Goal: Information Seeking & Learning: Check status

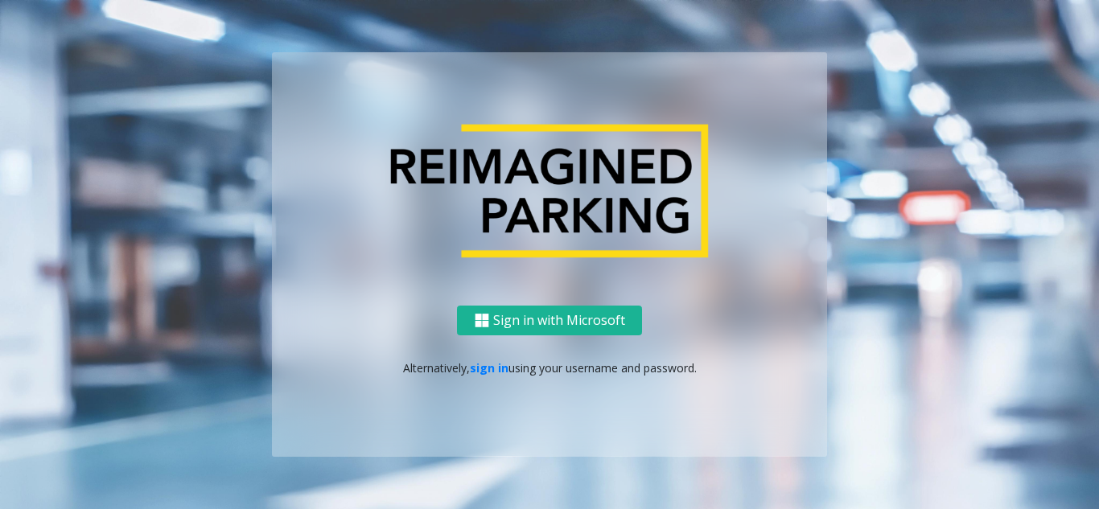
drag, startPoint x: 470, startPoint y: 366, endPoint x: 362, endPoint y: 291, distance: 131.8
click at [470, 366] on link "sign in" at bounding box center [489, 367] width 39 height 15
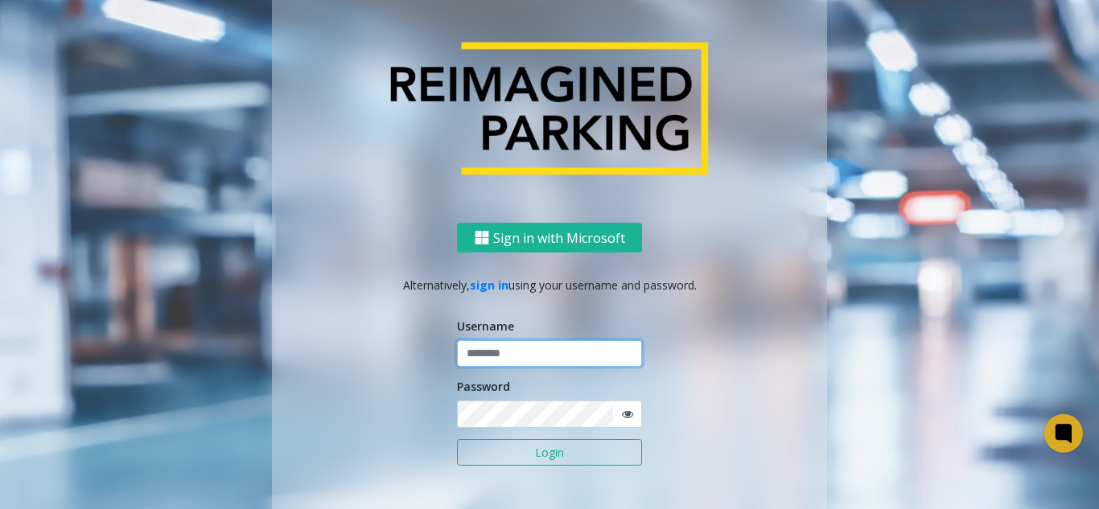
drag, startPoint x: 520, startPoint y: 364, endPoint x: 497, endPoint y: 352, distance: 25.5
click at [509, 360] on input "text" at bounding box center [549, 353] width 185 height 27
paste input "*******"
type input "*******"
click at [507, 459] on button "Login" at bounding box center [549, 452] width 185 height 27
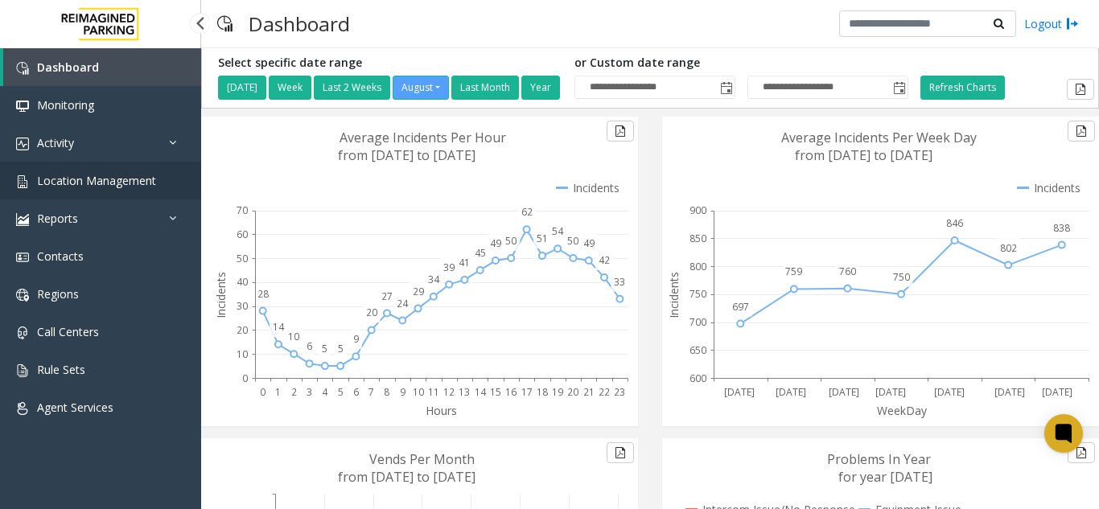
click at [92, 170] on link "Location Management" at bounding box center [100, 181] width 201 height 38
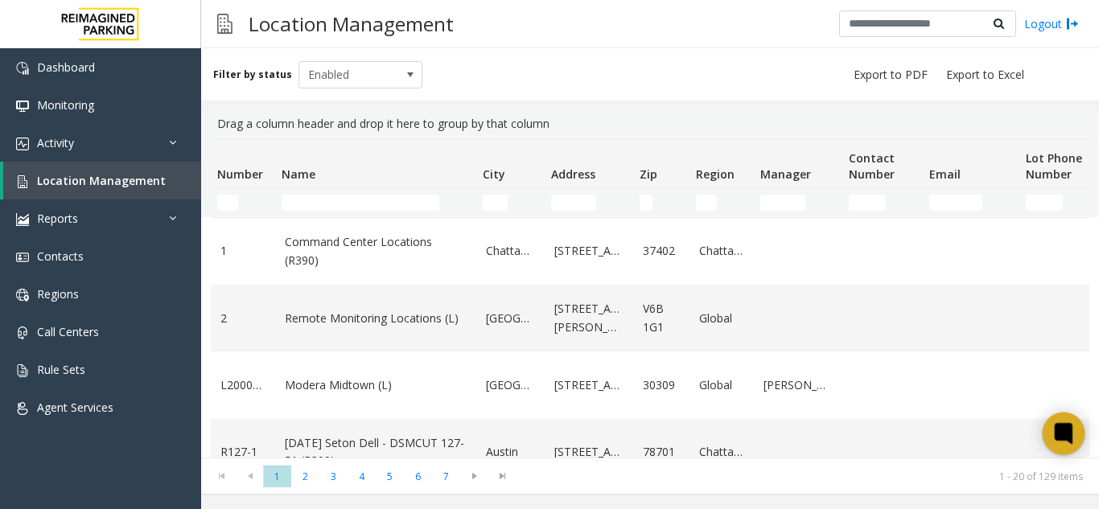
click at [1057, 438] on icon at bounding box center [1063, 433] width 12 height 12
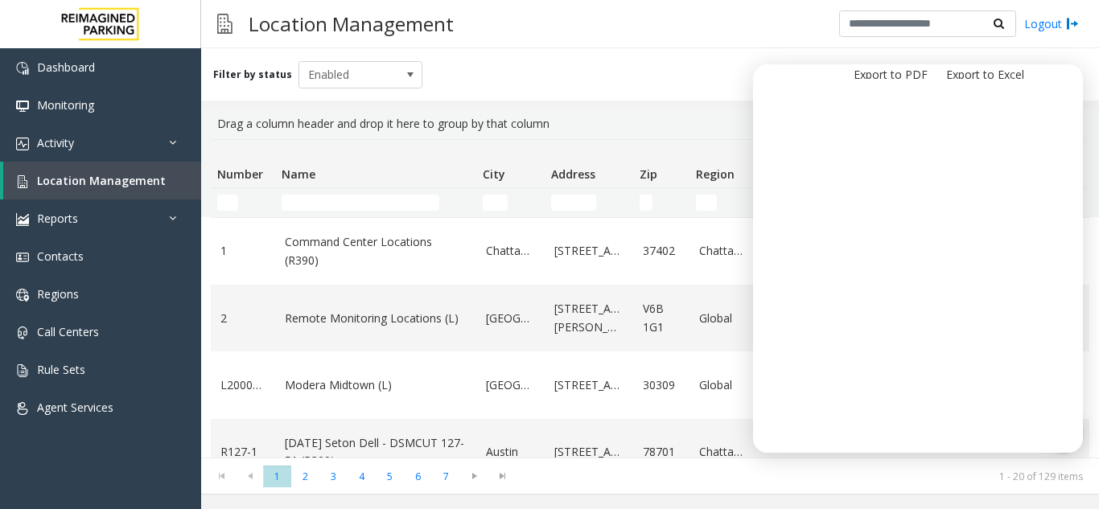
click at [535, 84] on div "Filter by status Enabled" at bounding box center [650, 74] width 898 height 52
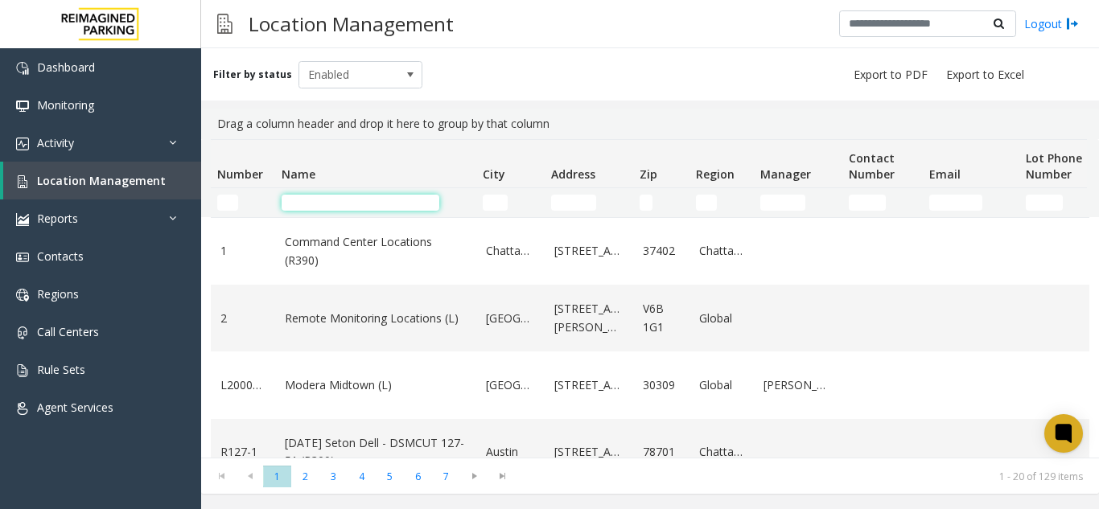
click at [313, 205] on input "Name Filter" at bounding box center [360, 203] width 158 height 16
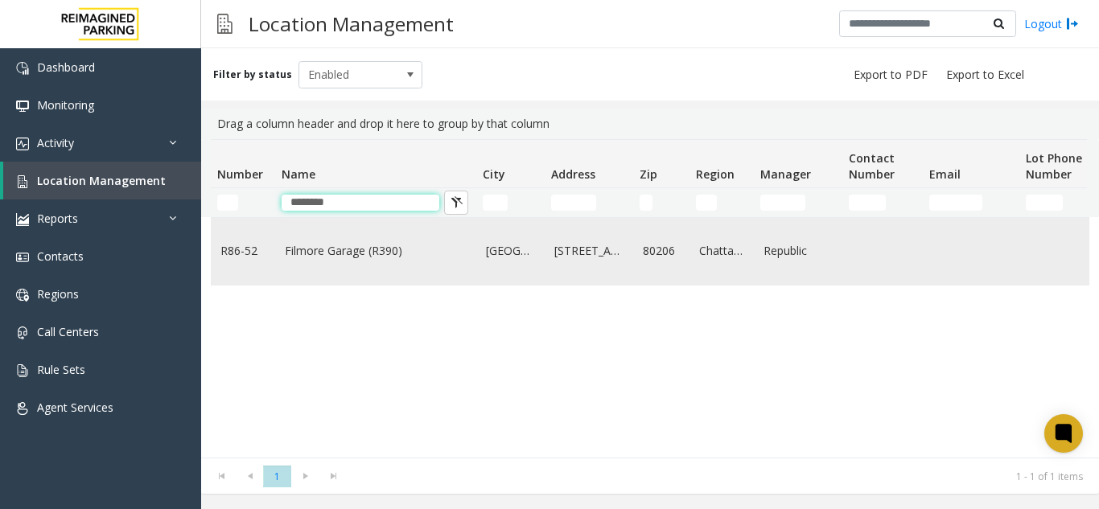
type input "*******"
click at [323, 263] on td "Filmore Garage (R390)" at bounding box center [375, 251] width 201 height 67
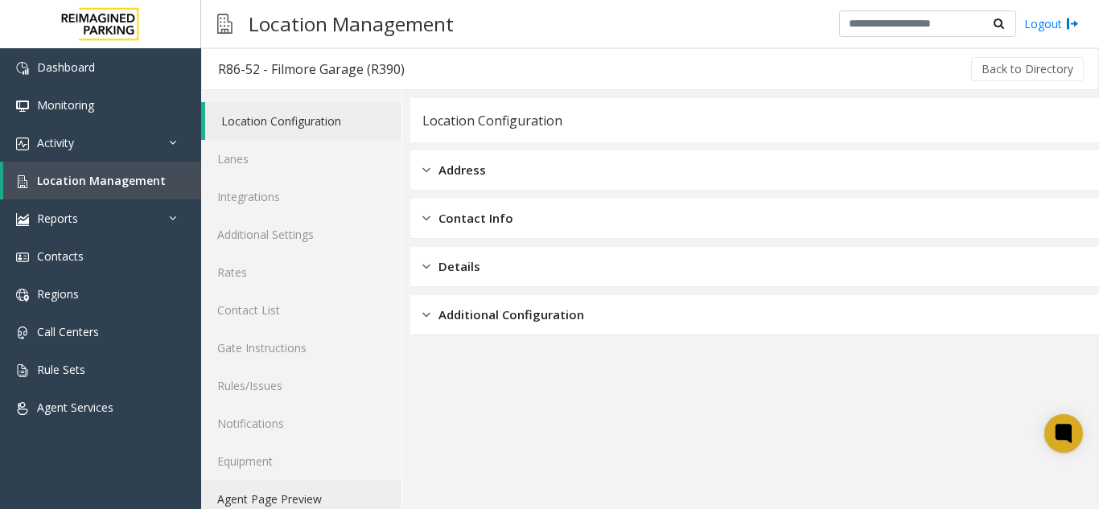
click at [293, 503] on link "Agent Page Preview" at bounding box center [301, 499] width 200 height 38
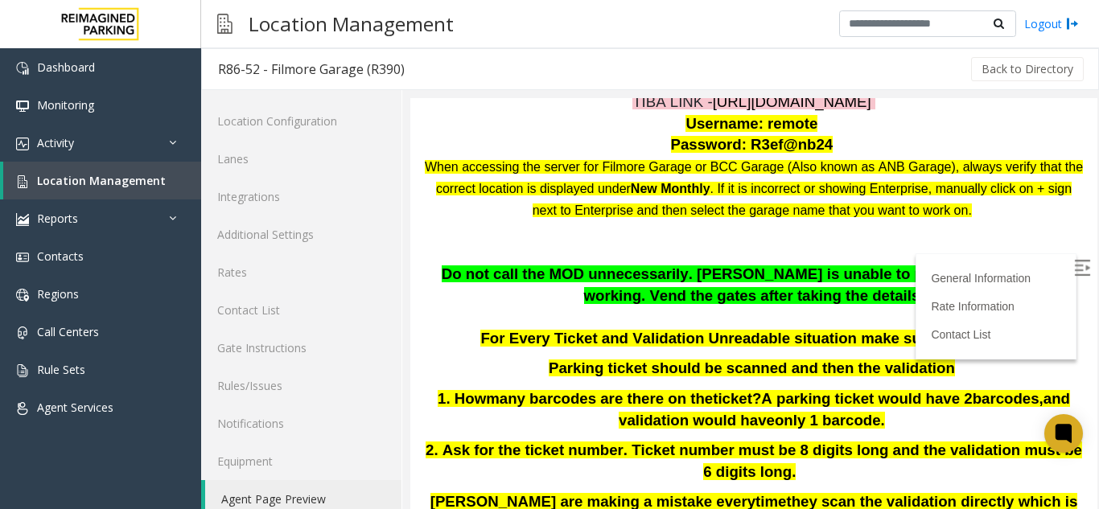
scroll to position [161, 0]
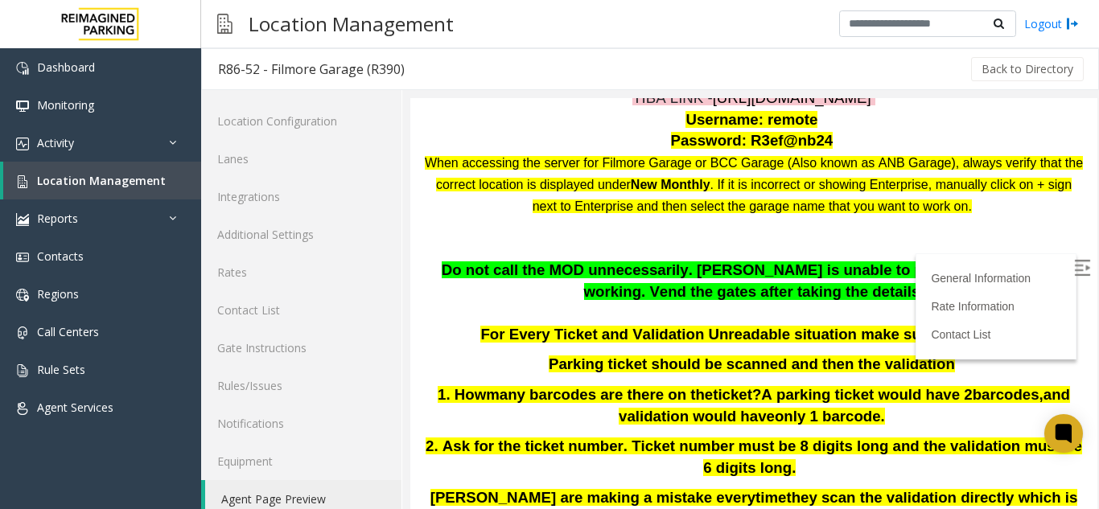
click at [1074, 266] on img at bounding box center [1082, 268] width 16 height 16
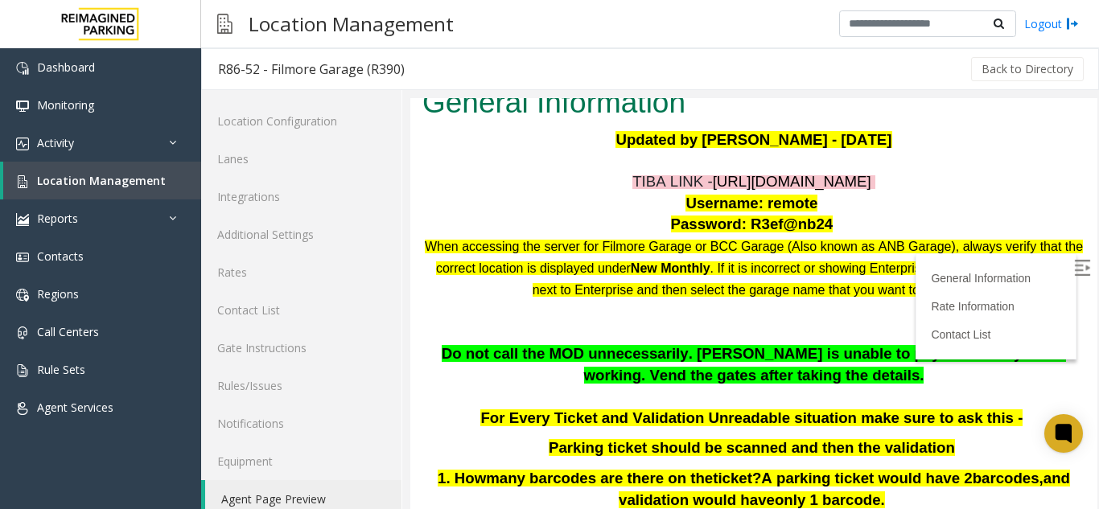
scroll to position [0, 0]
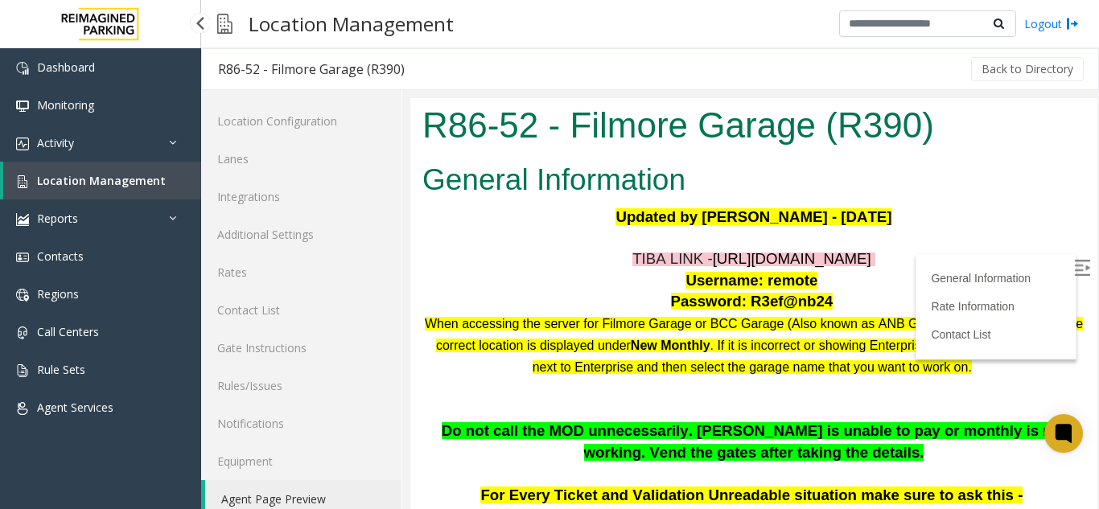
click at [139, 189] on link "Location Management" at bounding box center [102, 181] width 198 height 38
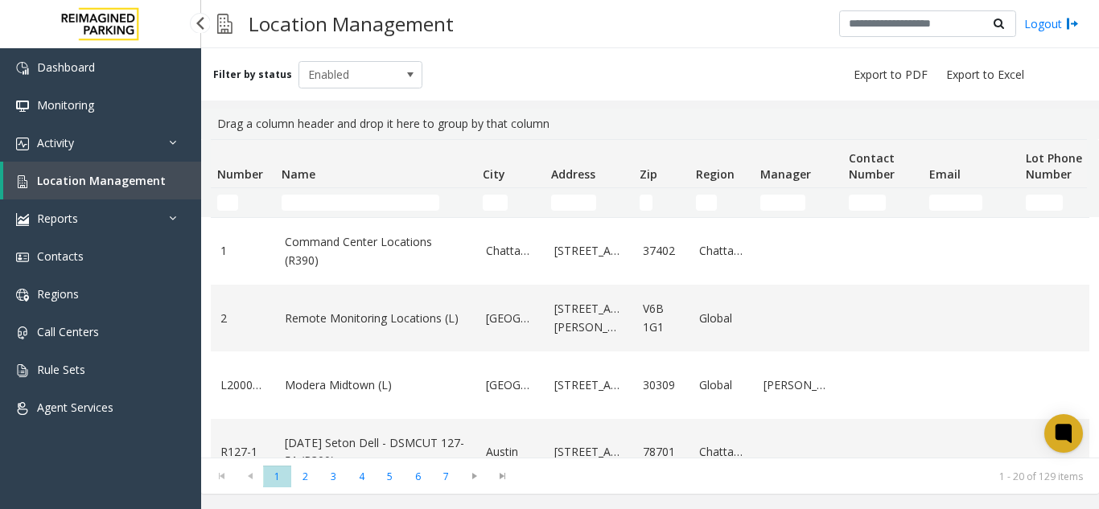
click at [131, 175] on span "Location Management" at bounding box center [101, 180] width 129 height 15
click at [321, 210] on input "Name Filter" at bounding box center [360, 203] width 158 height 16
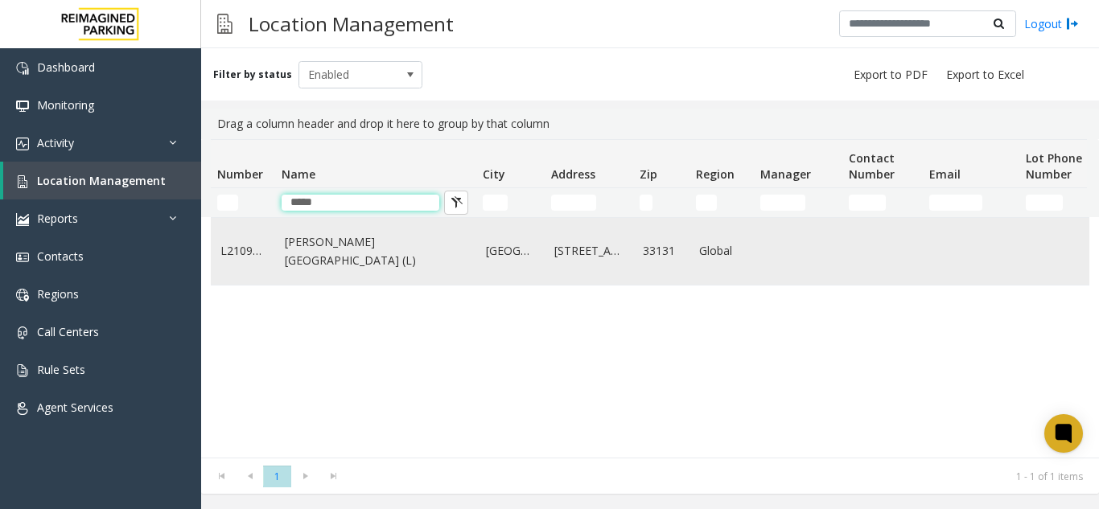
type input "*****"
click at [348, 249] on link "[PERSON_NAME][GEOGRAPHIC_DATA] (L)" at bounding box center [376, 251] width 182 height 36
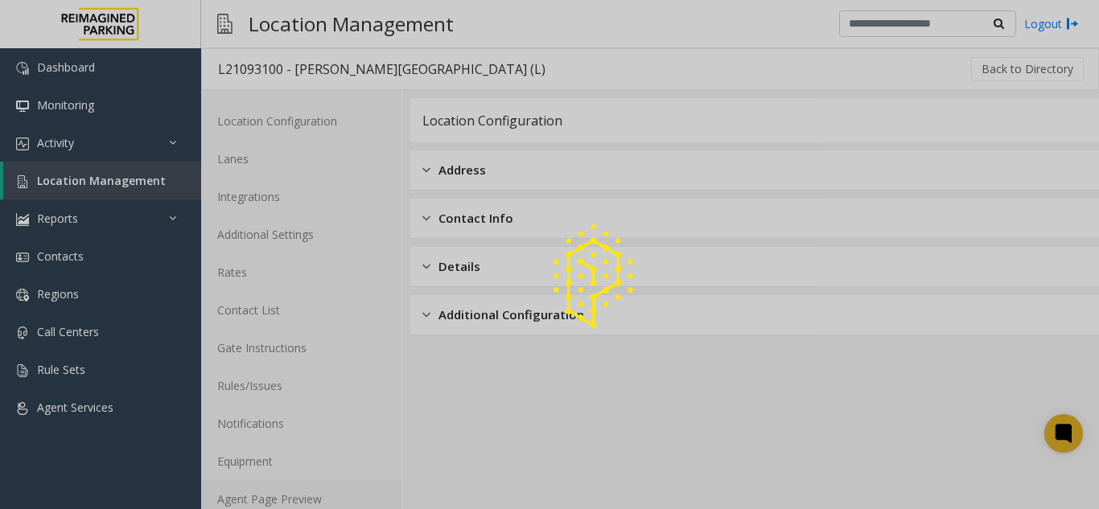
click at [311, 499] on link "Agent Page Preview" at bounding box center [301, 499] width 200 height 38
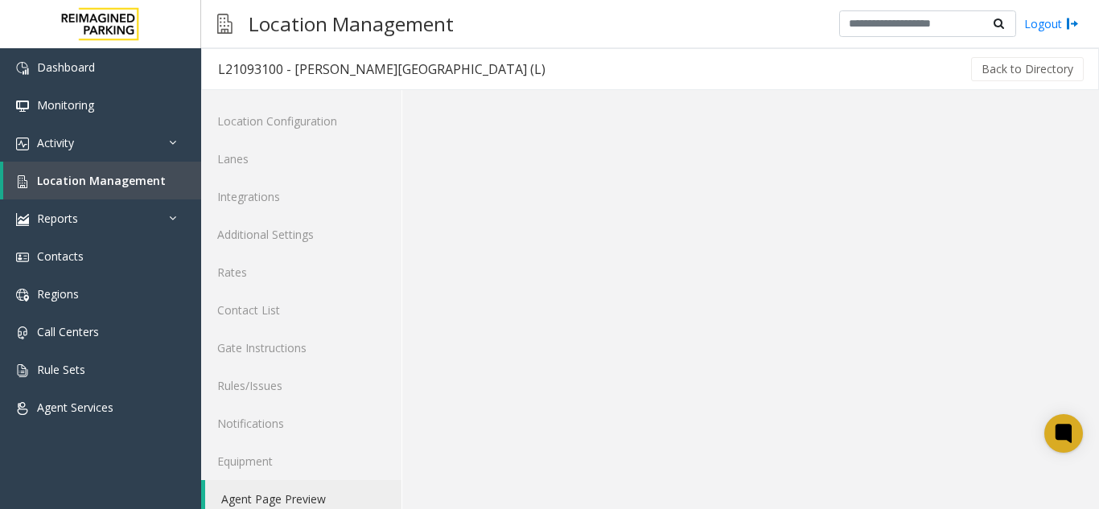
click at [311, 499] on link "Agent Page Preview" at bounding box center [303, 499] width 196 height 38
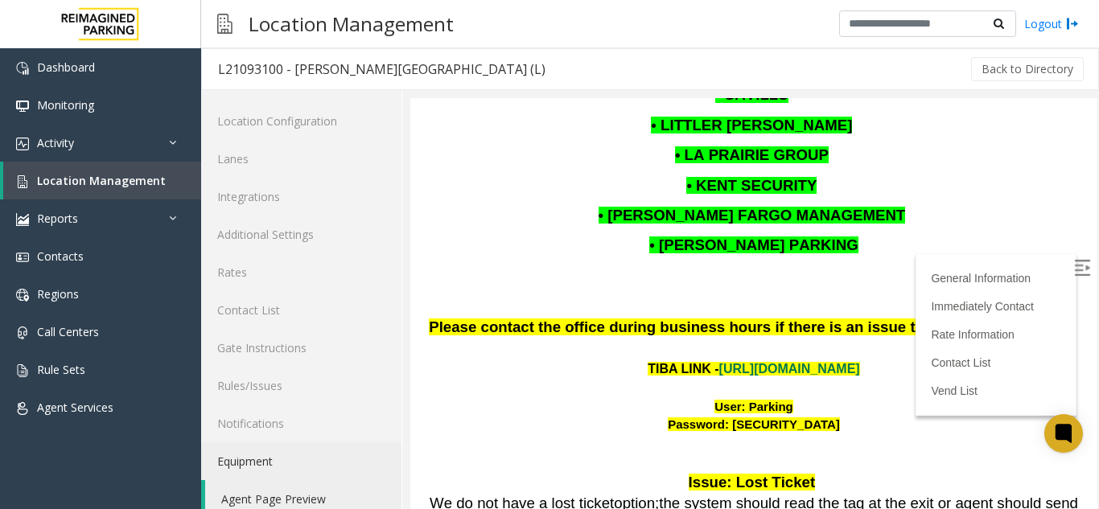
scroll to position [1850, 0]
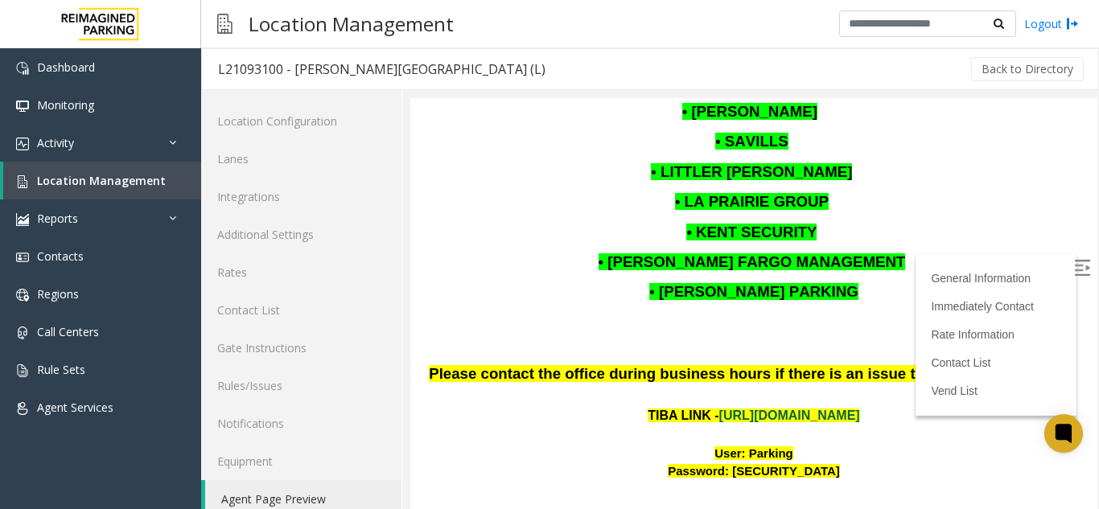
click at [763, 409] on link "[URL][DOMAIN_NAME]" at bounding box center [789, 416] width 141 height 14
click at [127, 174] on span "Location Management" at bounding box center [101, 180] width 129 height 15
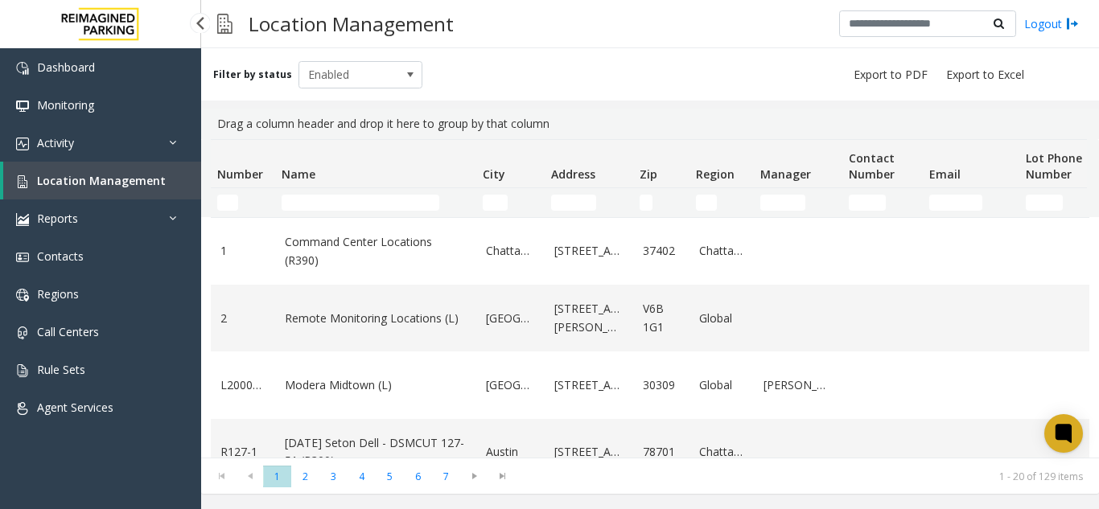
click at [129, 183] on span "Location Management" at bounding box center [101, 180] width 129 height 15
click at [113, 153] on link "Activity" at bounding box center [100, 143] width 201 height 38
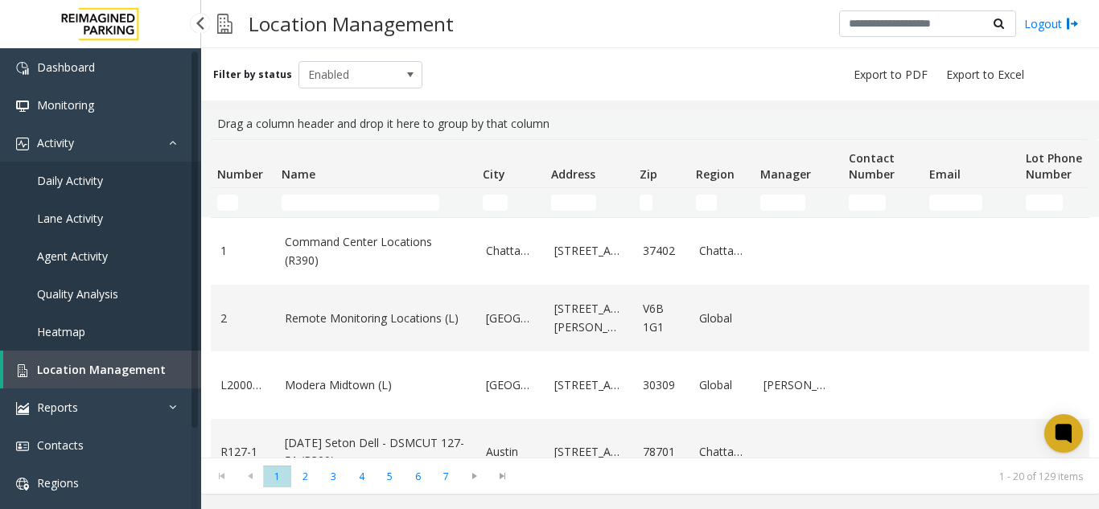
click at [99, 182] on span "Daily Activity" at bounding box center [70, 180] width 66 height 15
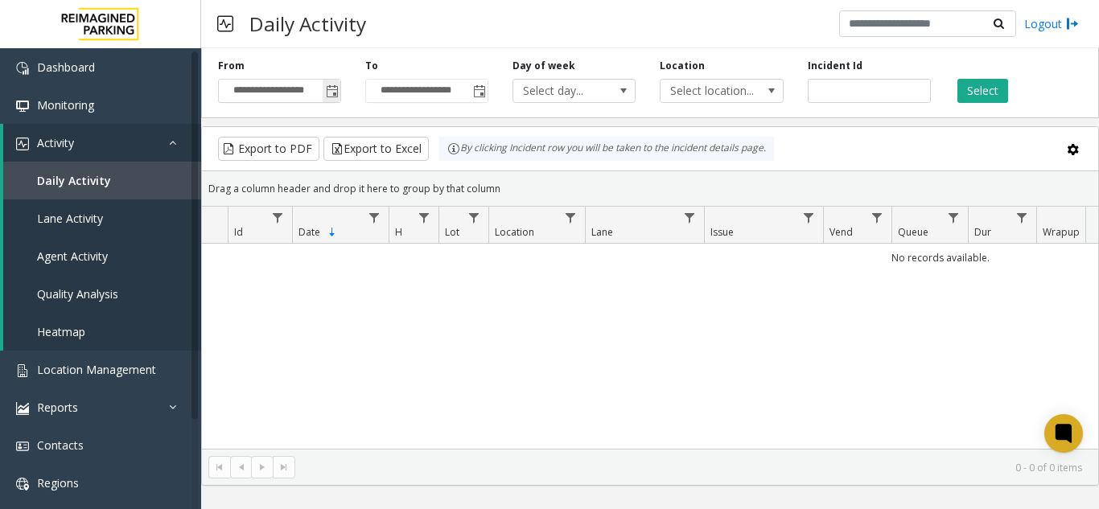
click at [327, 92] on span "Toggle popup" at bounding box center [332, 91] width 13 height 13
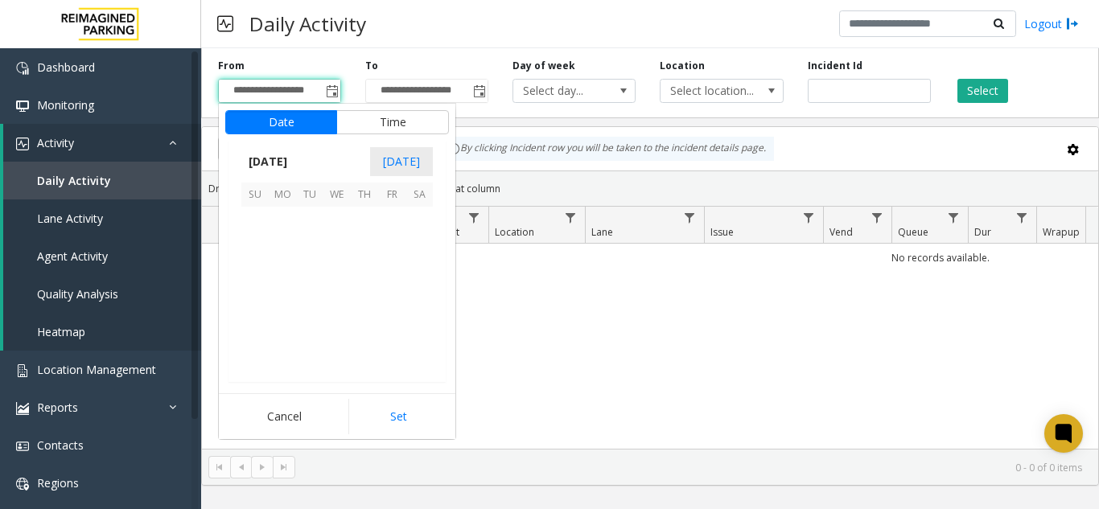
scroll to position [288462, 0]
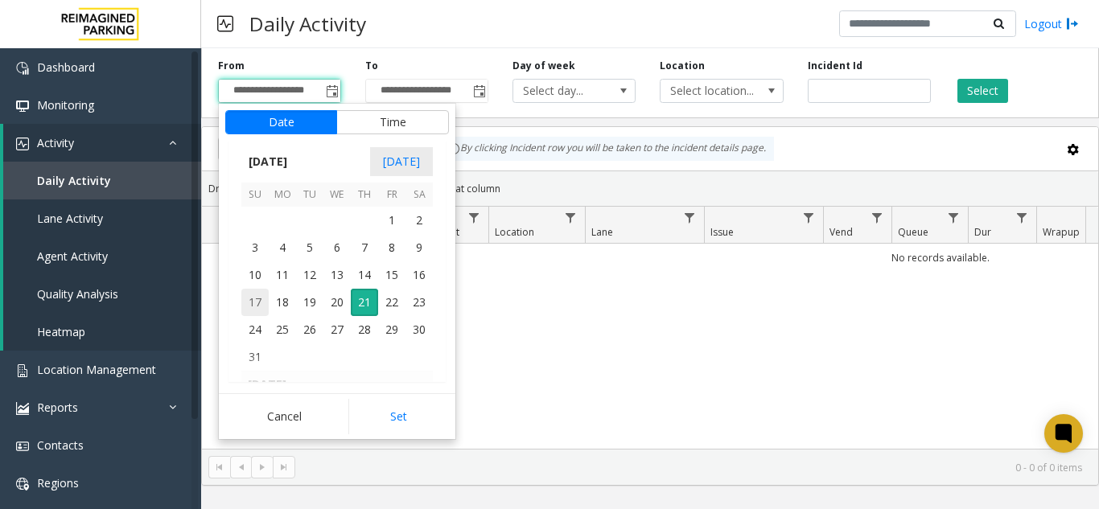
click at [261, 309] on span "17" at bounding box center [254, 302] width 27 height 27
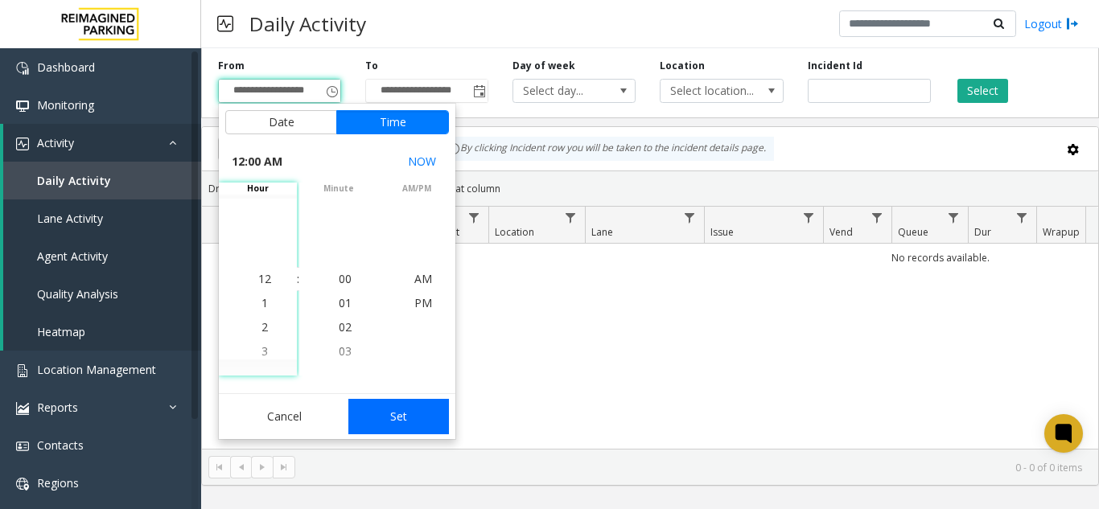
click at [392, 429] on button "Set" at bounding box center [398, 416] width 101 height 35
type input "**********"
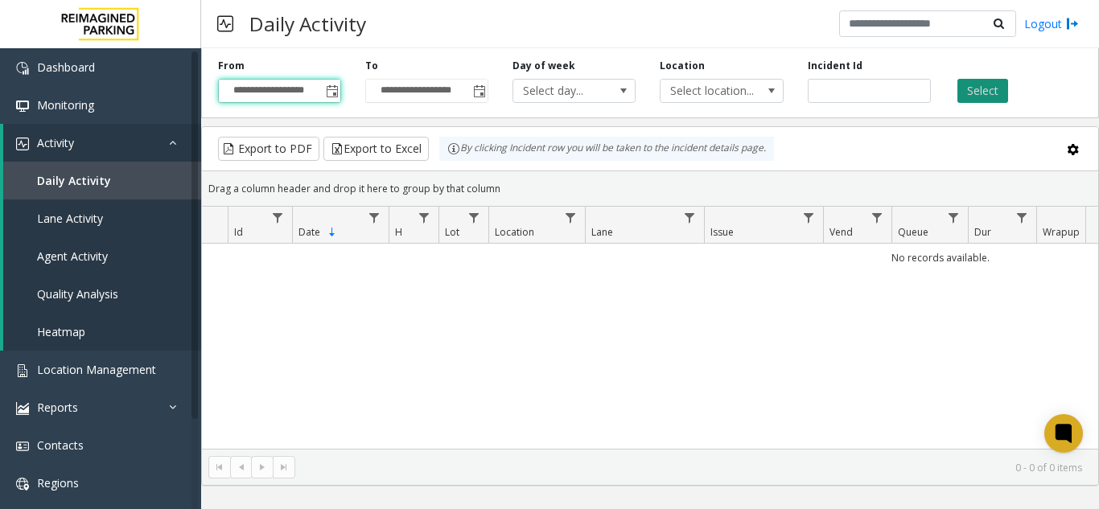
click at [996, 101] on button "Select" at bounding box center [982, 91] width 51 height 24
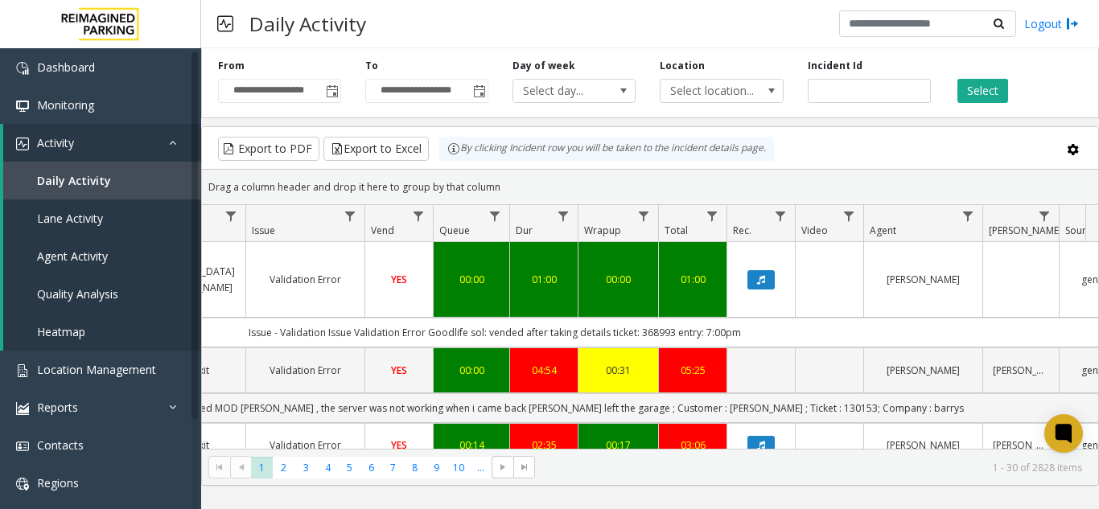
scroll to position [0, 462]
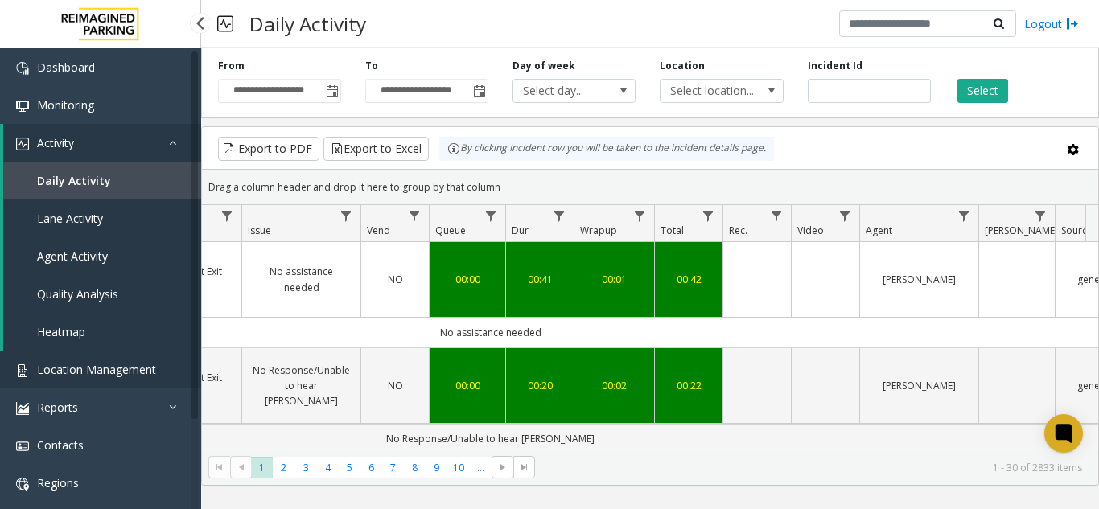
click at [95, 372] on span "Location Management" at bounding box center [96, 369] width 119 height 15
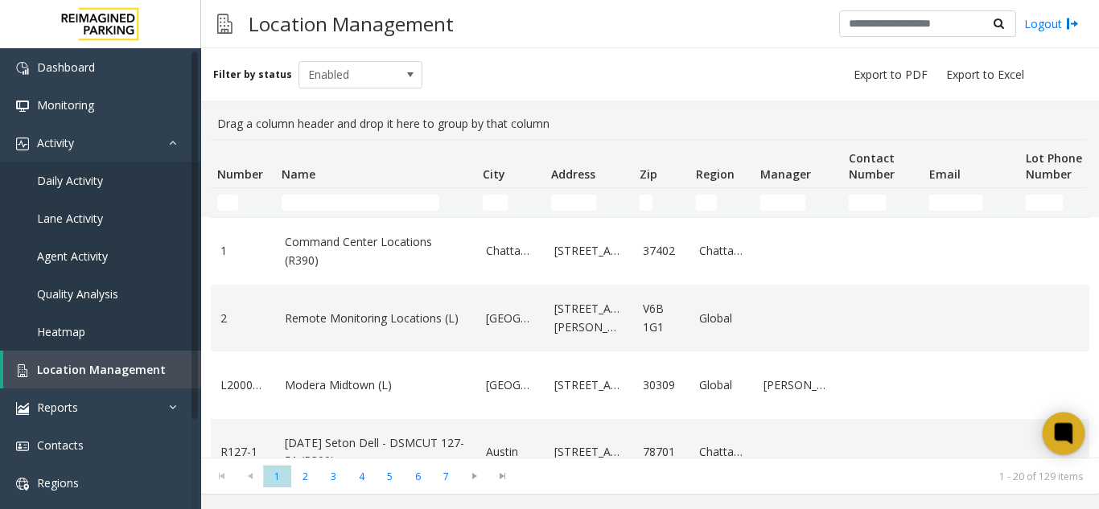
click at [1070, 426] on icon at bounding box center [1063, 433] width 18 height 21
click at [1066, 437] on icon at bounding box center [1063, 433] width 12 height 12
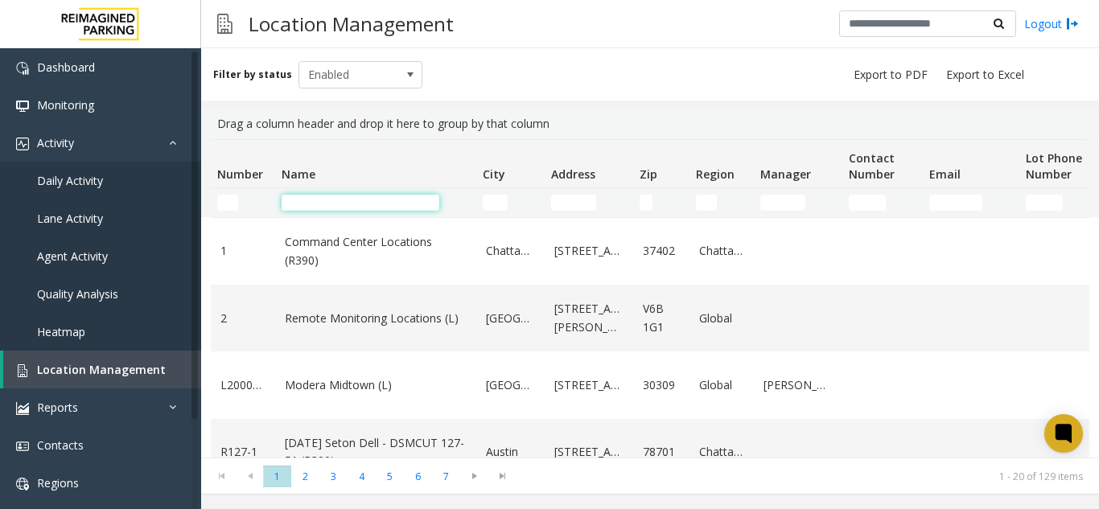
click at [336, 210] on input "Name Filter" at bounding box center [360, 203] width 158 height 16
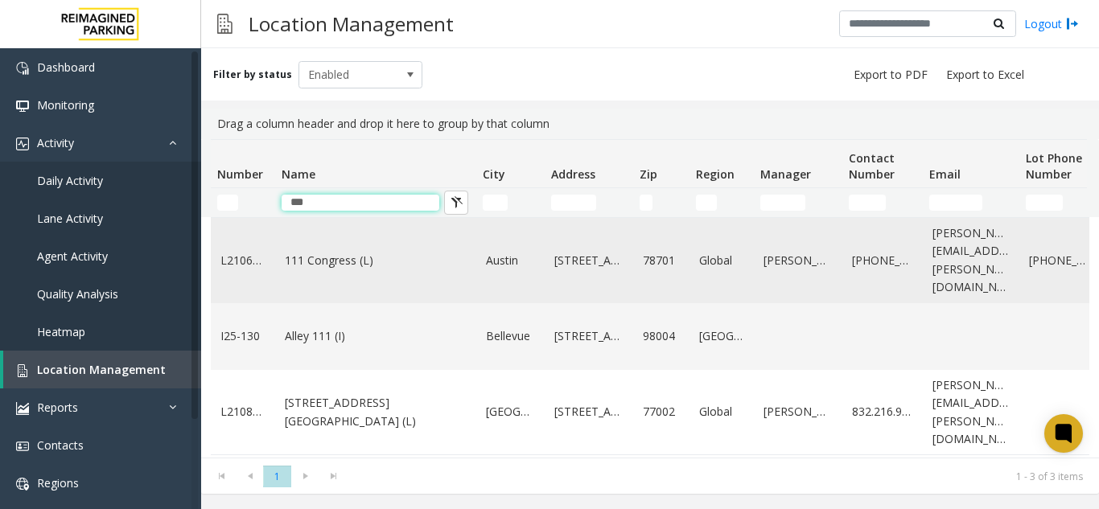
type input "***"
click at [412, 257] on link "111 Congress (L)" at bounding box center [376, 261] width 182 height 18
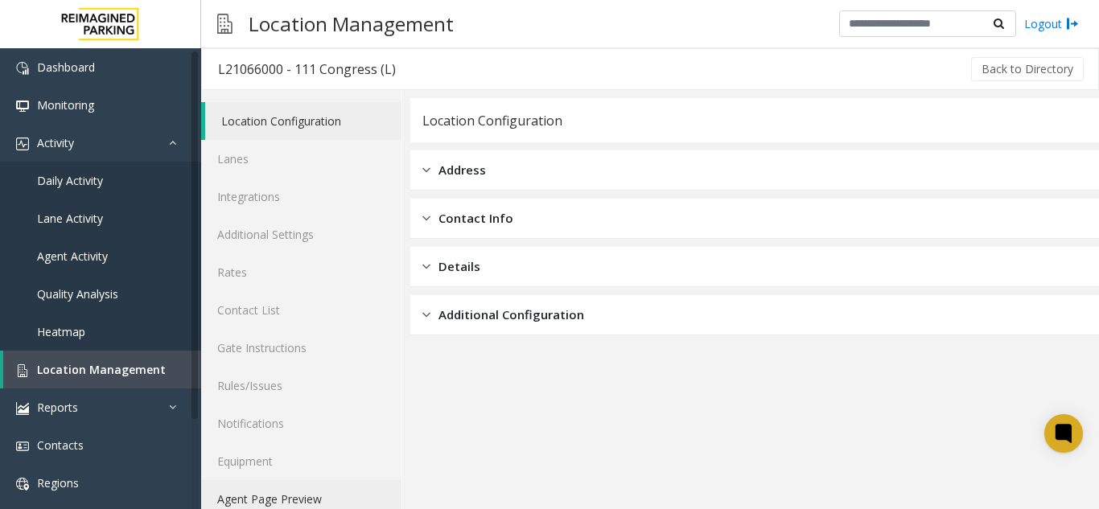
click at [300, 497] on link "Agent Page Preview" at bounding box center [301, 499] width 200 height 38
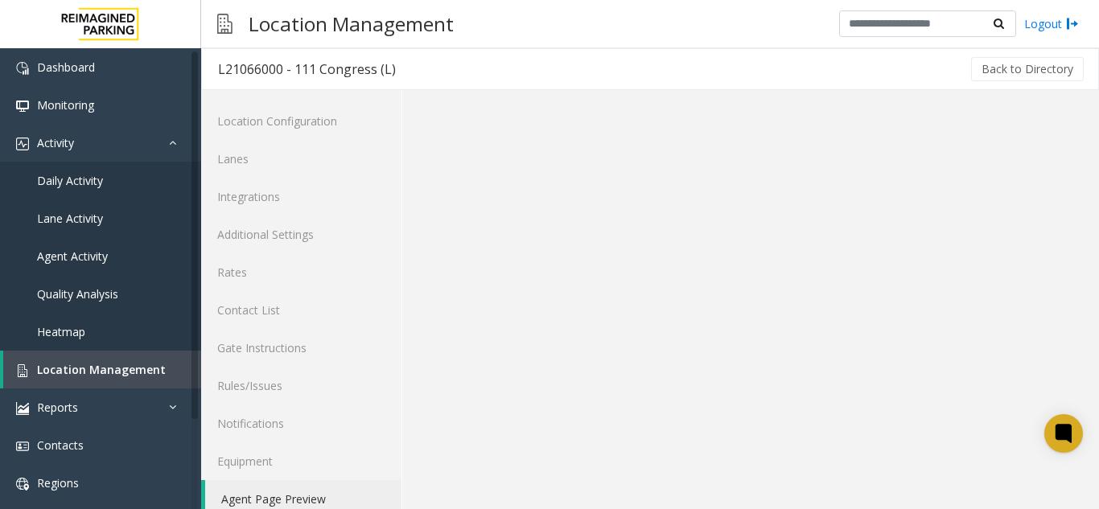
click at [300, 497] on link "Agent Page Preview" at bounding box center [303, 499] width 196 height 38
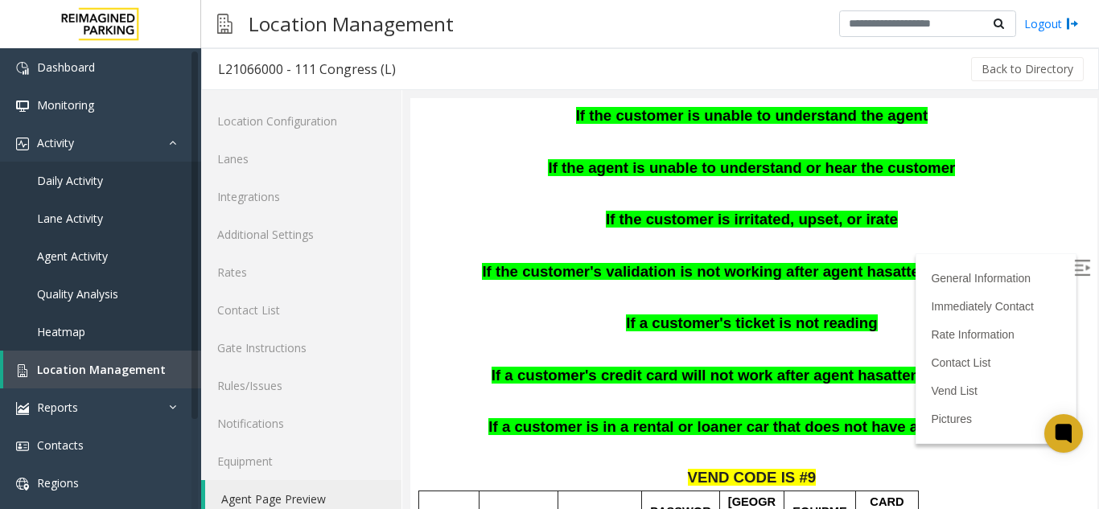
click at [1074, 275] on img at bounding box center [1082, 268] width 16 height 16
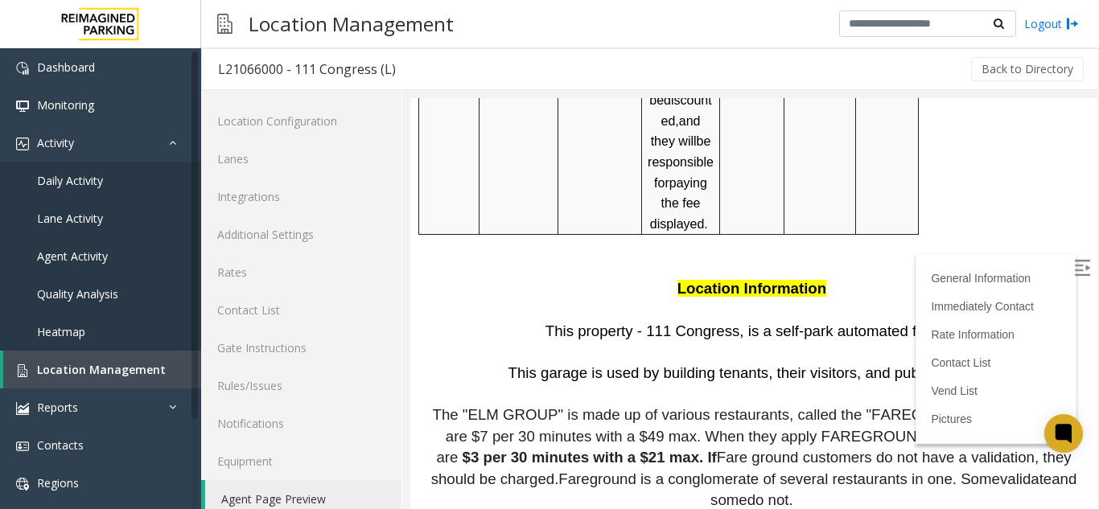
scroll to position [3297, 0]
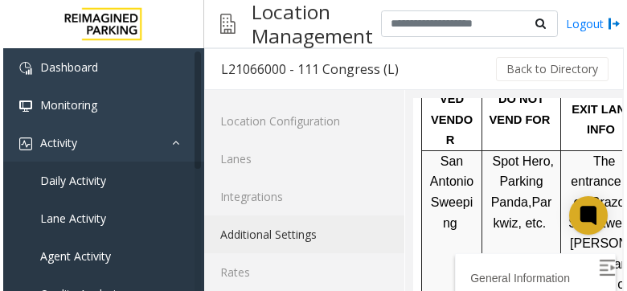
scroll to position [3536, 0]
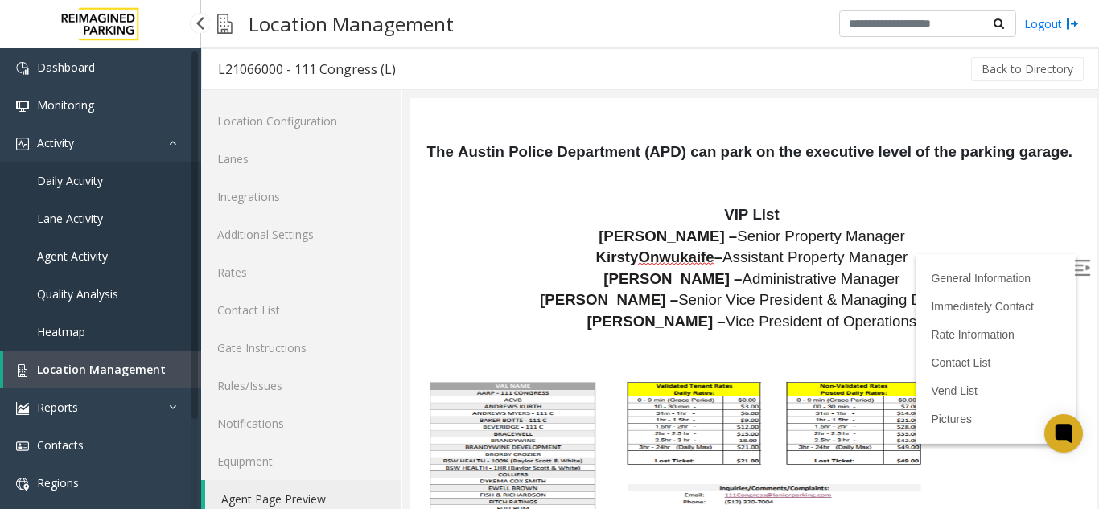
click at [104, 364] on span "Location Management" at bounding box center [101, 369] width 129 height 15
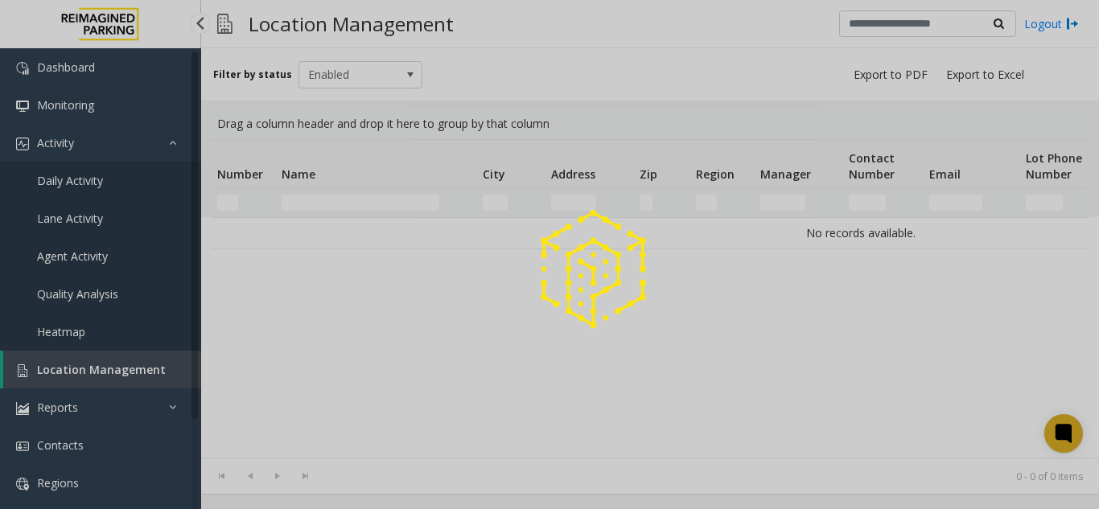
click at [104, 364] on div at bounding box center [549, 254] width 1099 height 509
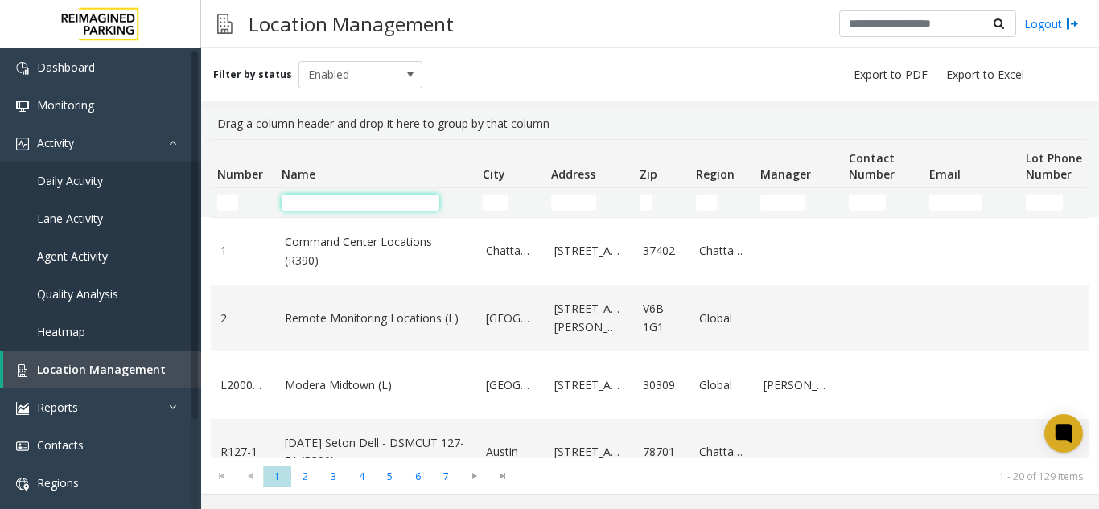
click at [335, 199] on input "Name Filter" at bounding box center [360, 203] width 158 height 16
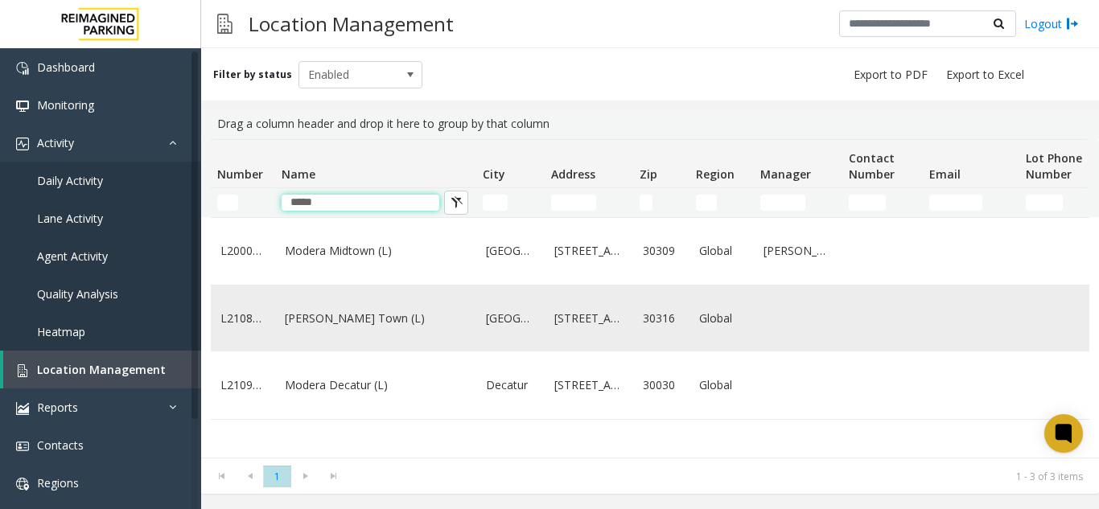
type input "*****"
click at [327, 346] on td "[PERSON_NAME] Town (L)" at bounding box center [375, 318] width 201 height 67
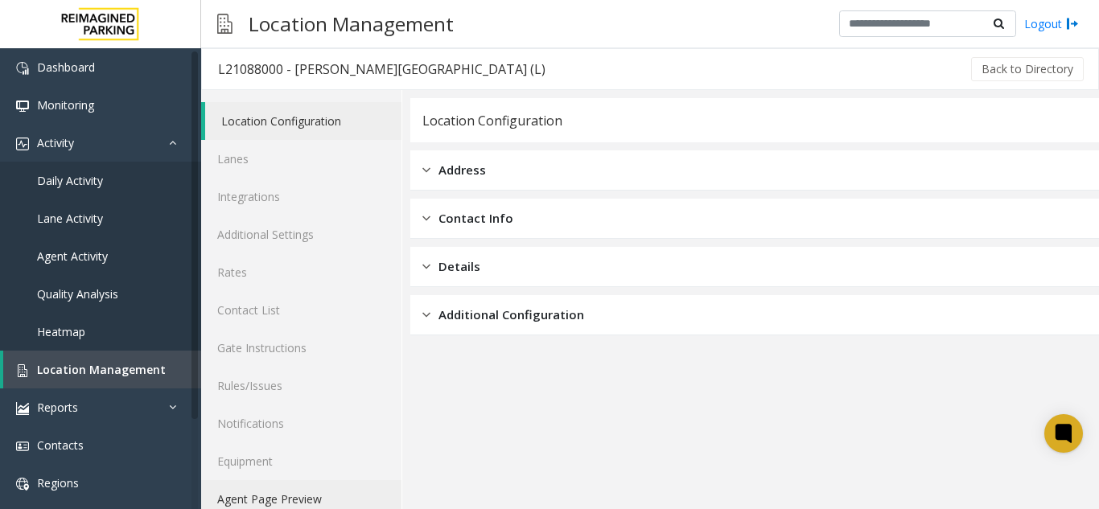
click at [290, 498] on link "Agent Page Preview" at bounding box center [301, 499] width 200 height 38
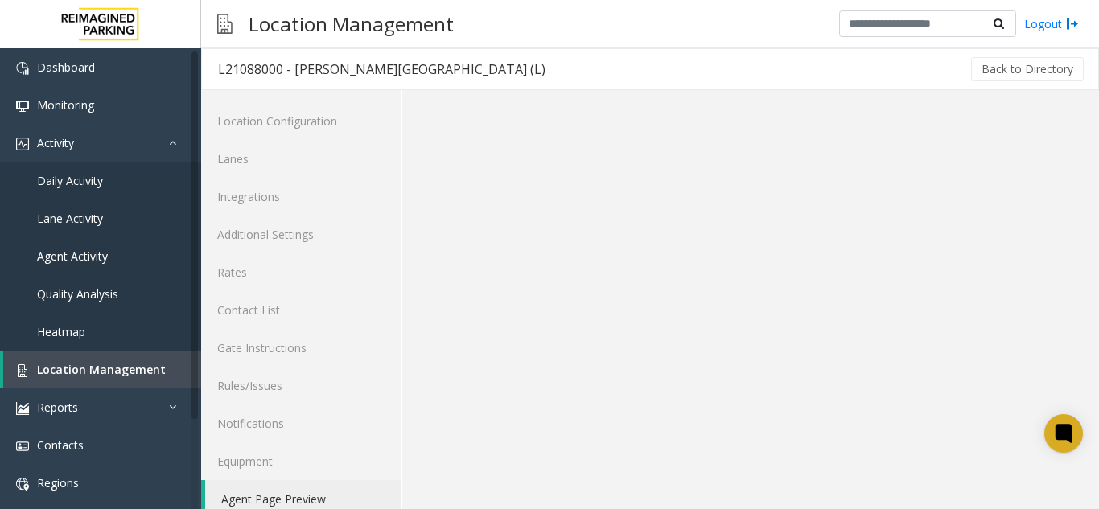
click at [290, 498] on link "Agent Page Preview" at bounding box center [303, 499] width 196 height 38
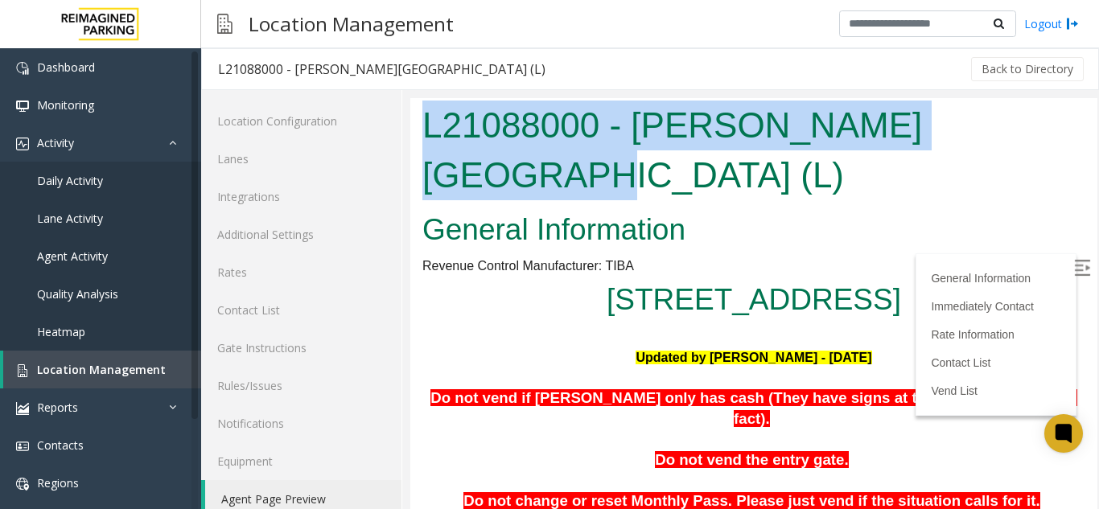
drag, startPoint x: 1039, startPoint y: 132, endPoint x: 426, endPoint y: 129, distance: 612.9
click at [426, 129] on h1 "L21088000 - [PERSON_NAME][GEOGRAPHIC_DATA] (L)" at bounding box center [753, 150] width 663 height 99
copy h1 "L21088000 - [PERSON_NAME][GEOGRAPHIC_DATA]"
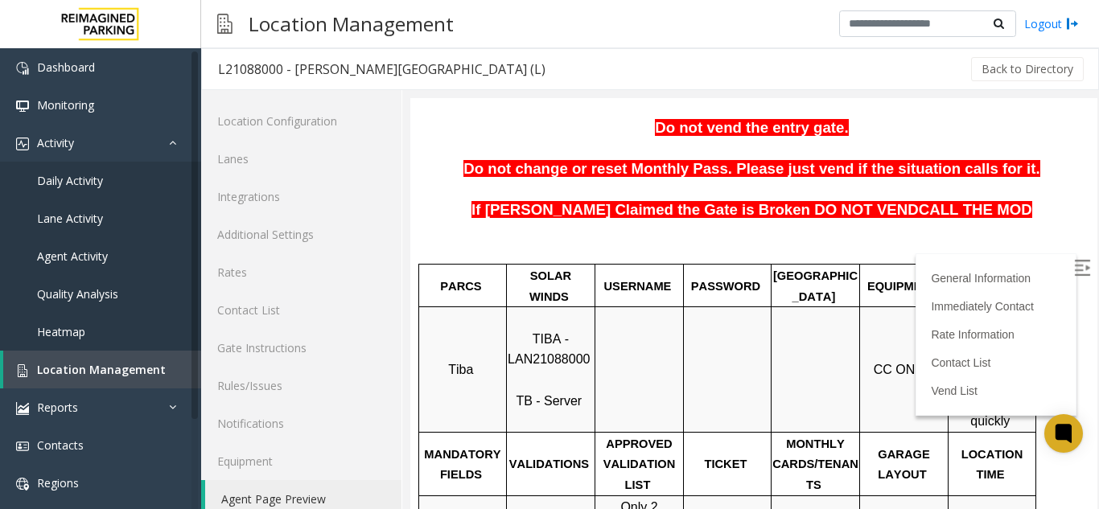
scroll to position [199, 0]
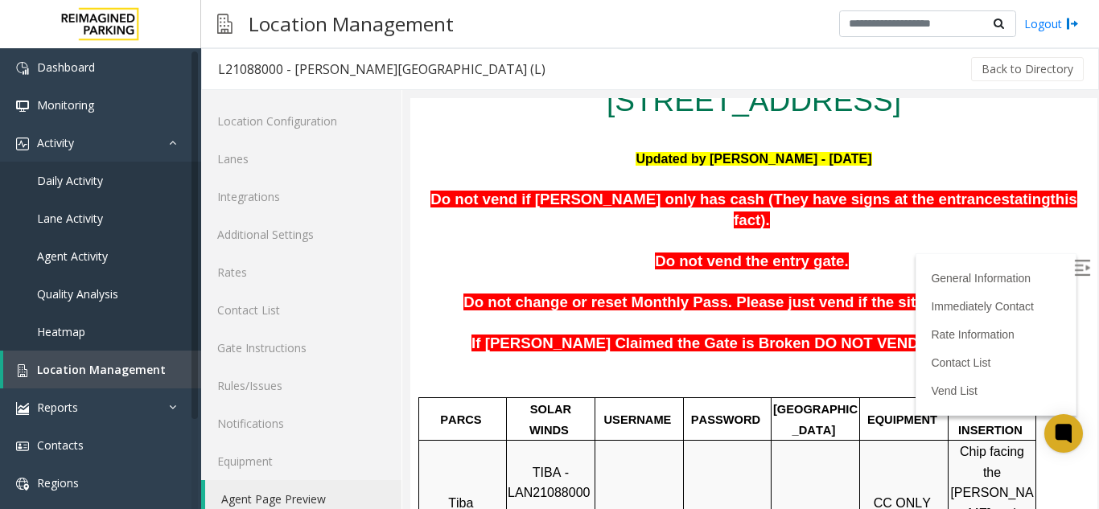
click at [543, 466] on span "TIBA - LAN21088000" at bounding box center [548, 483] width 82 height 35
copy p "LAN21088000"
click at [115, 373] on span "Location Management" at bounding box center [101, 369] width 129 height 15
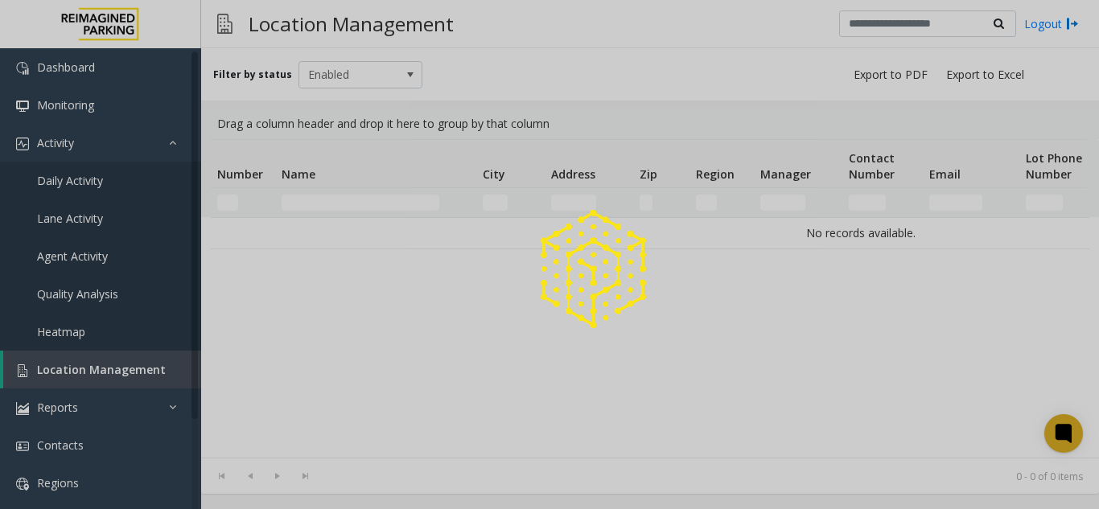
click at [115, 373] on div at bounding box center [549, 254] width 1099 height 509
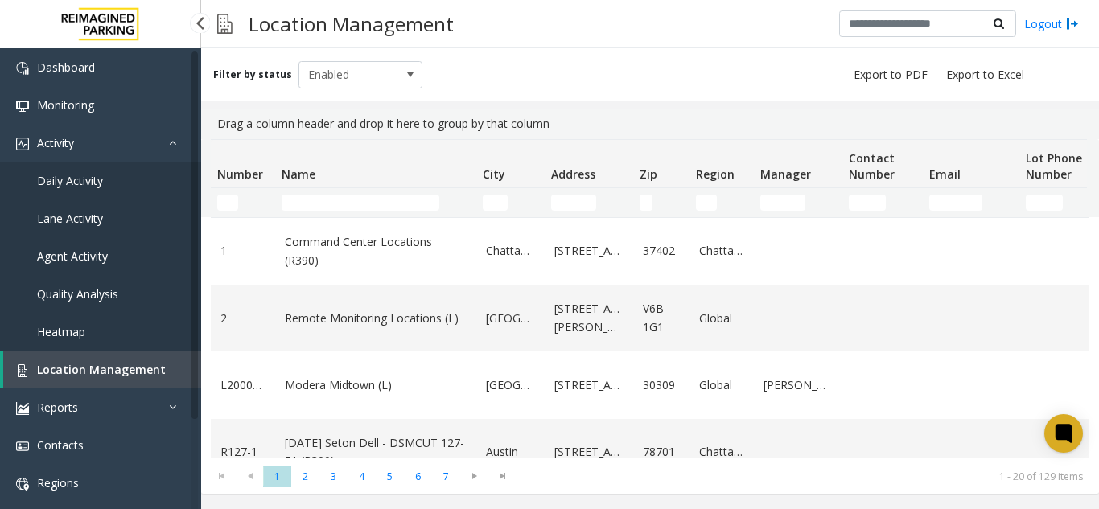
click at [162, 177] on link "Daily Activity" at bounding box center [100, 181] width 201 height 38
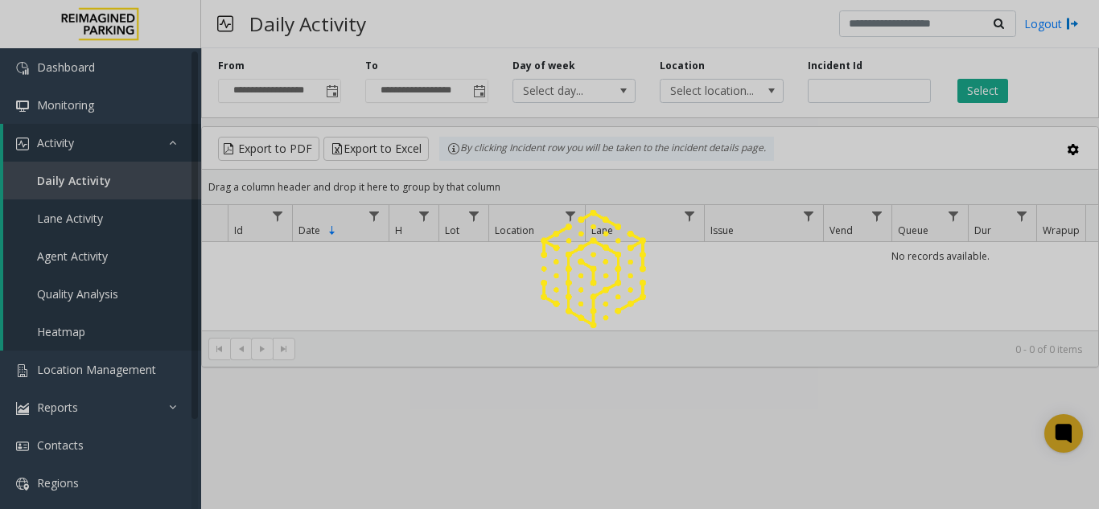
click at [327, 98] on span "Toggle popup" at bounding box center [332, 91] width 13 height 13
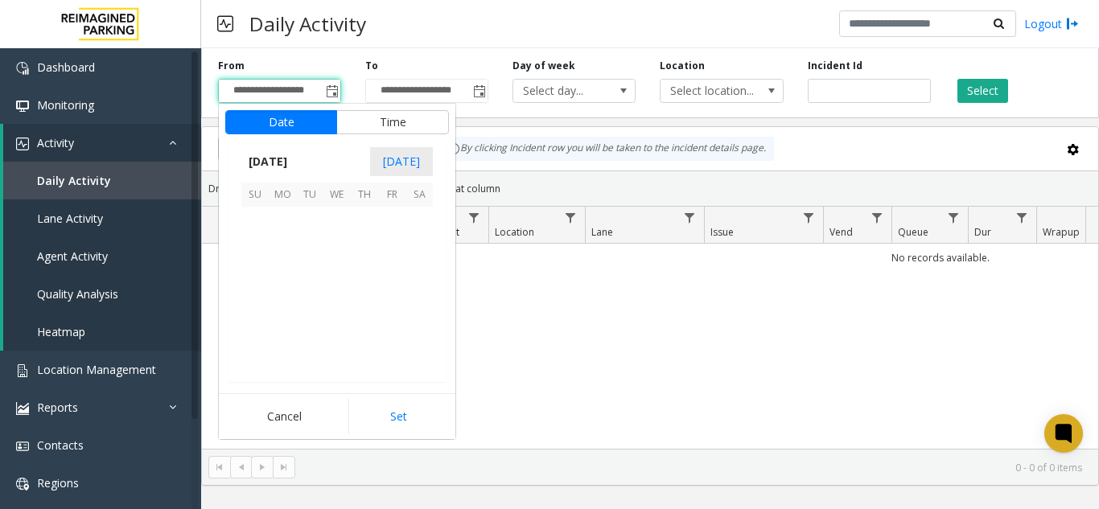
scroll to position [288462, 0]
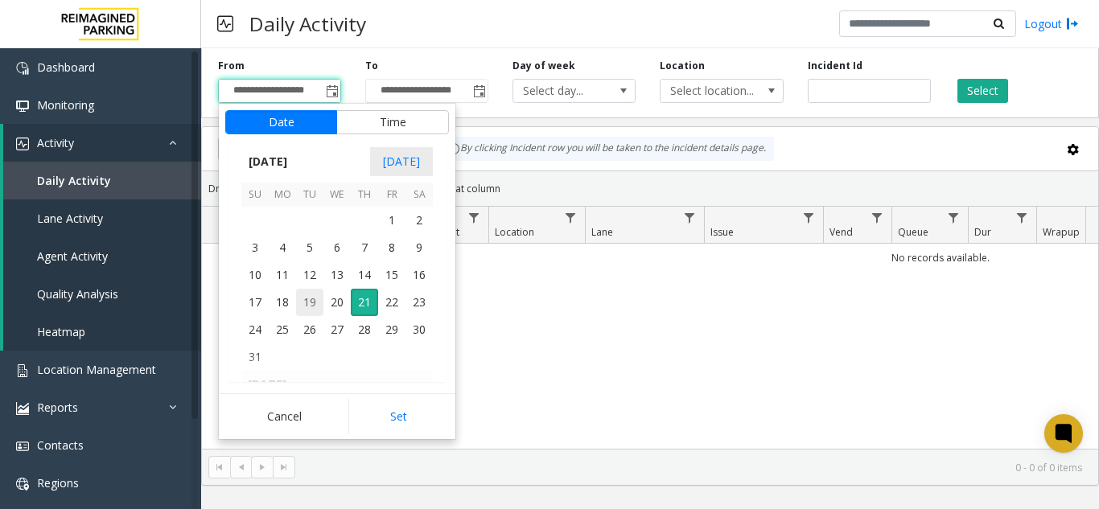
click at [318, 307] on span "19" at bounding box center [309, 302] width 27 height 27
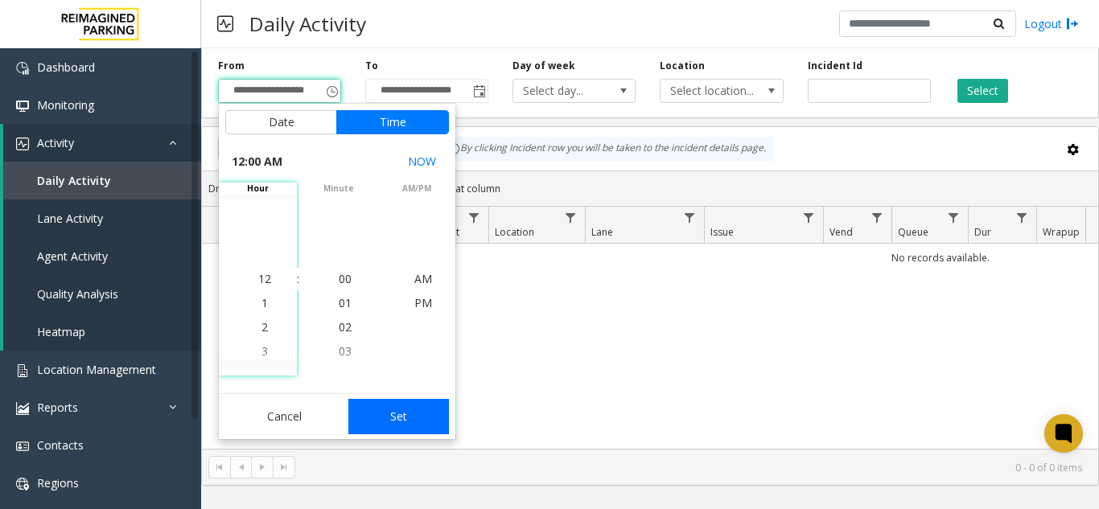
click at [401, 413] on button "Set" at bounding box center [398, 416] width 101 height 35
type input "**********"
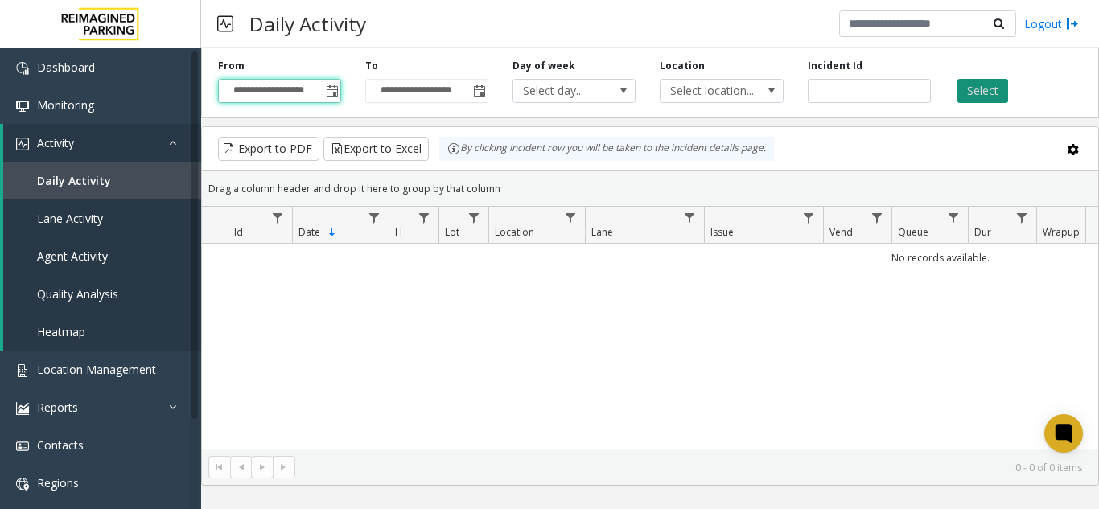
click at [976, 92] on button "Select" at bounding box center [982, 91] width 51 height 24
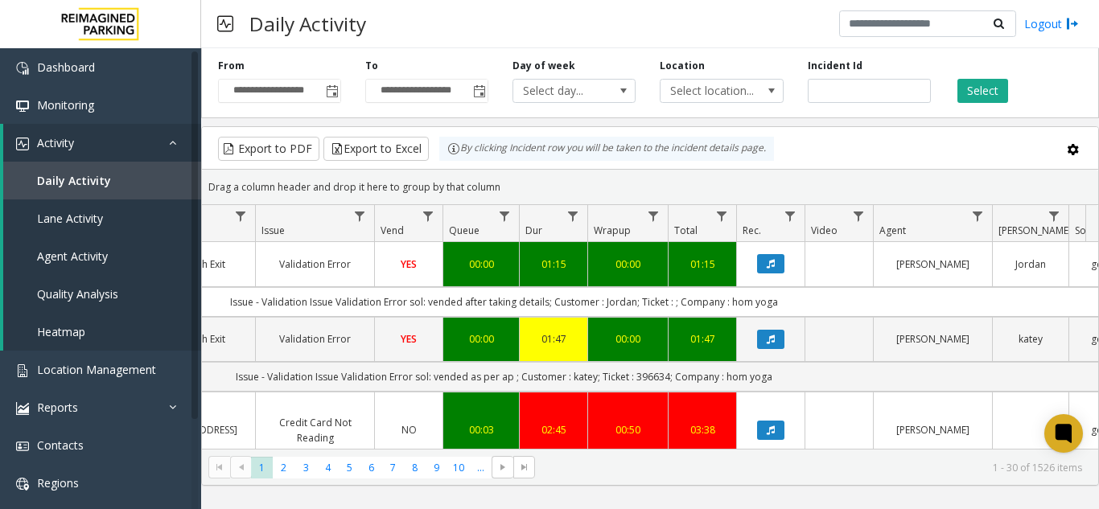
scroll to position [0, 452]
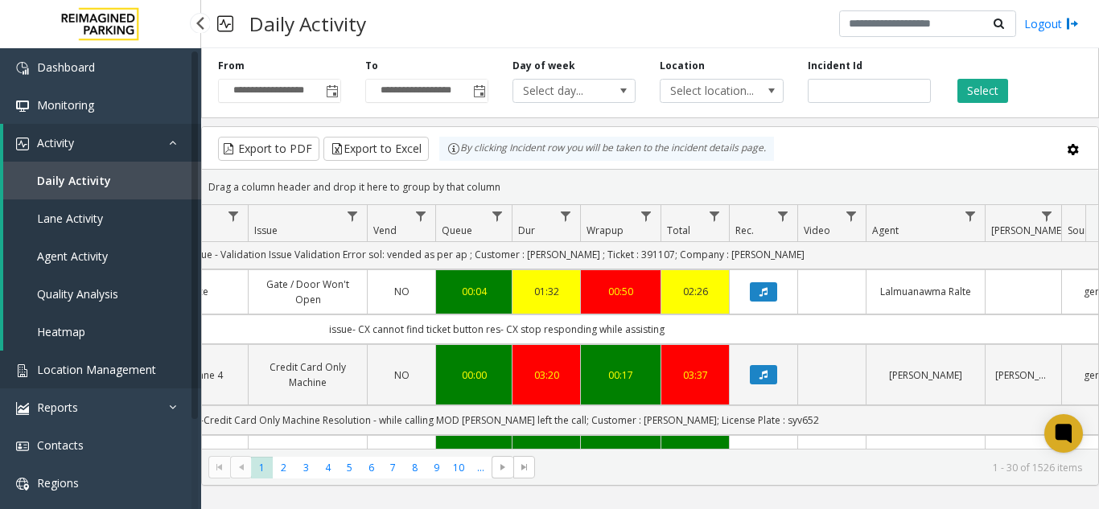
click at [119, 368] on span "Location Management" at bounding box center [96, 369] width 119 height 15
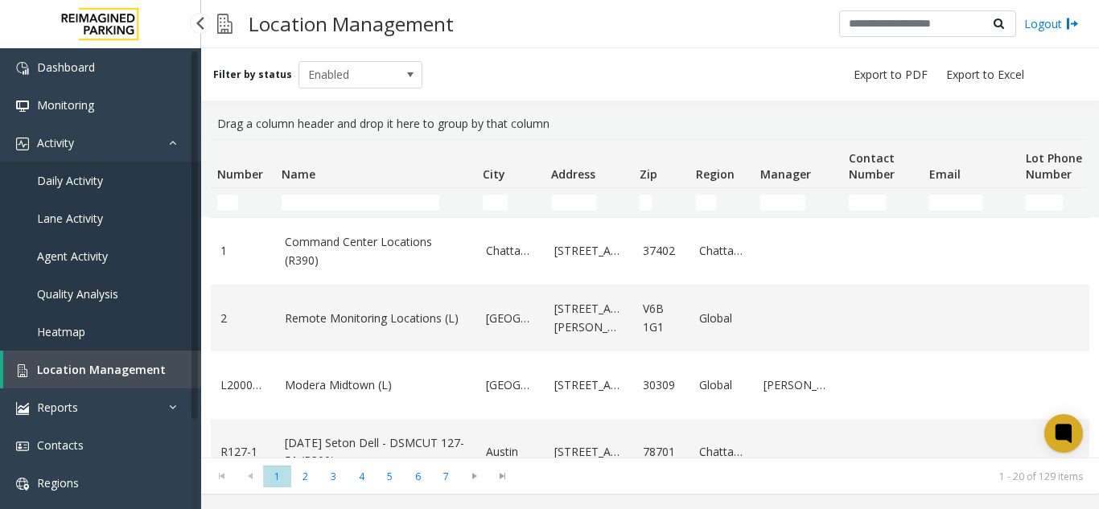
click at [91, 203] on link "Lane Activity" at bounding box center [100, 218] width 201 height 38
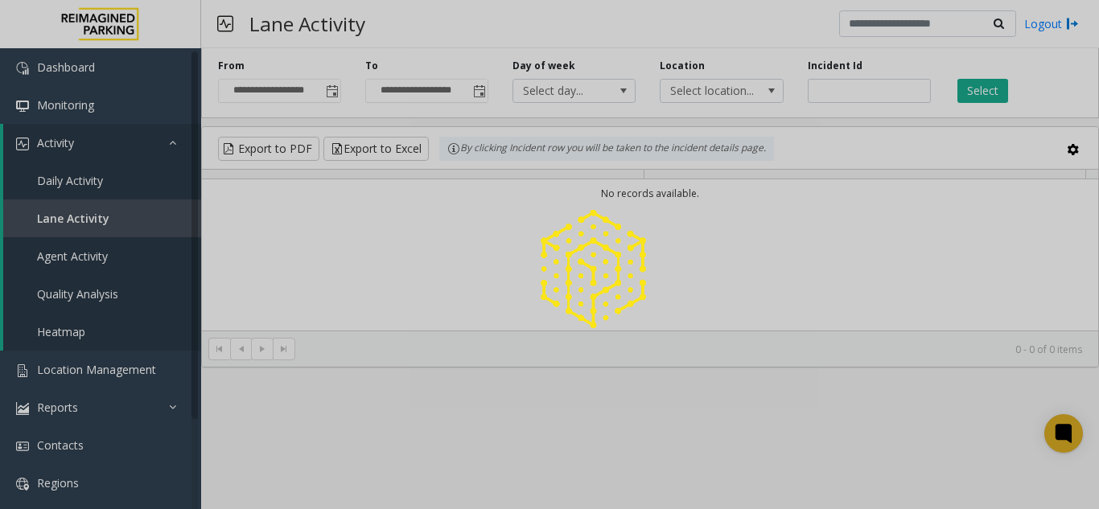
click at [91, 186] on div at bounding box center [549, 254] width 1099 height 509
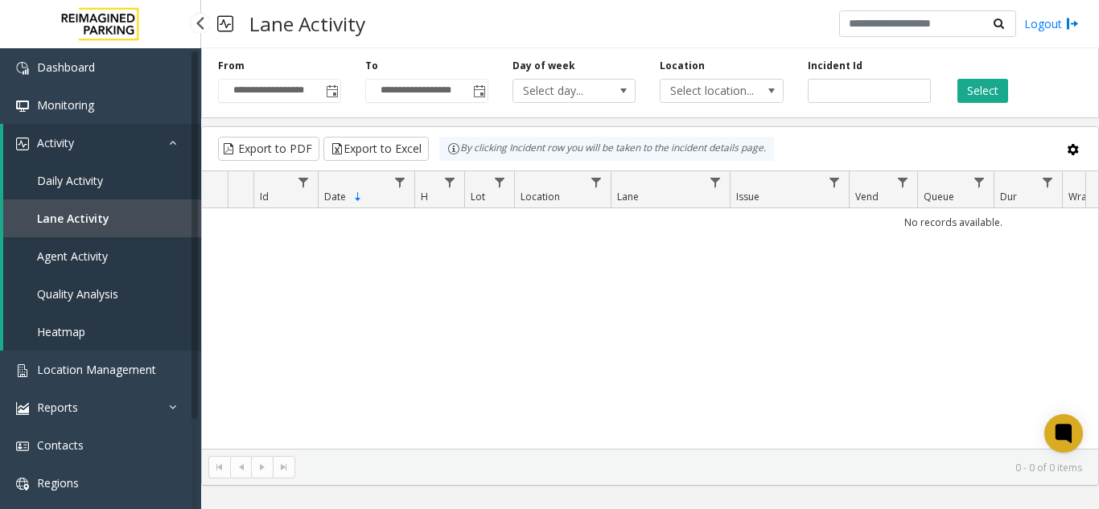
click at [91, 186] on span "Daily Activity" at bounding box center [70, 180] width 66 height 15
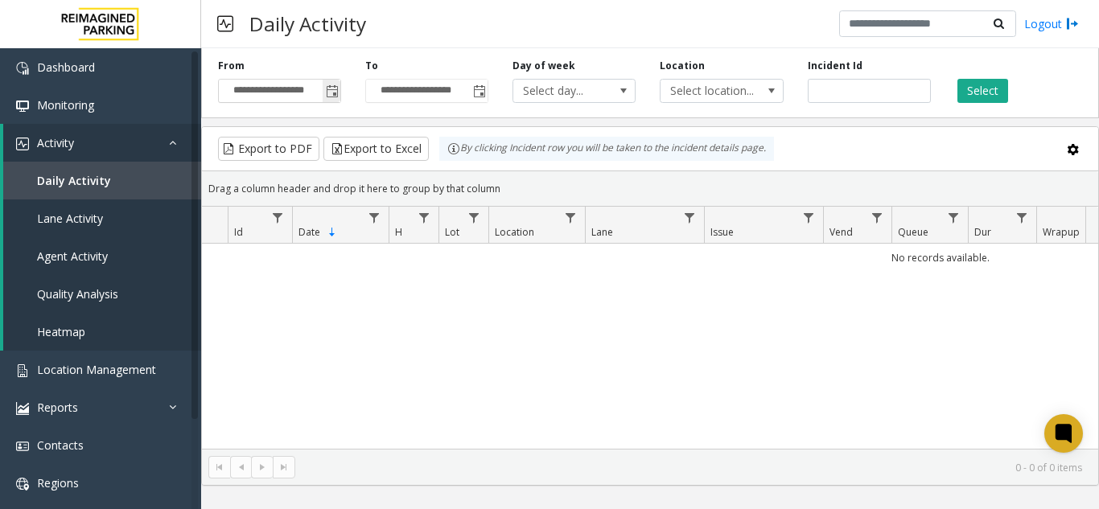
click at [332, 88] on span "Toggle popup" at bounding box center [332, 91] width 13 height 13
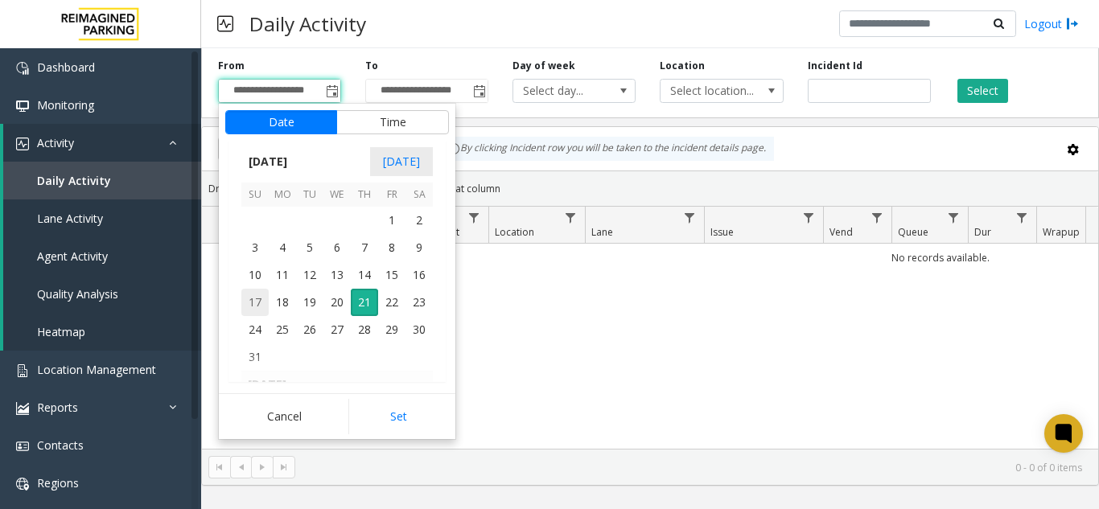
click at [260, 307] on span "17" at bounding box center [254, 302] width 27 height 27
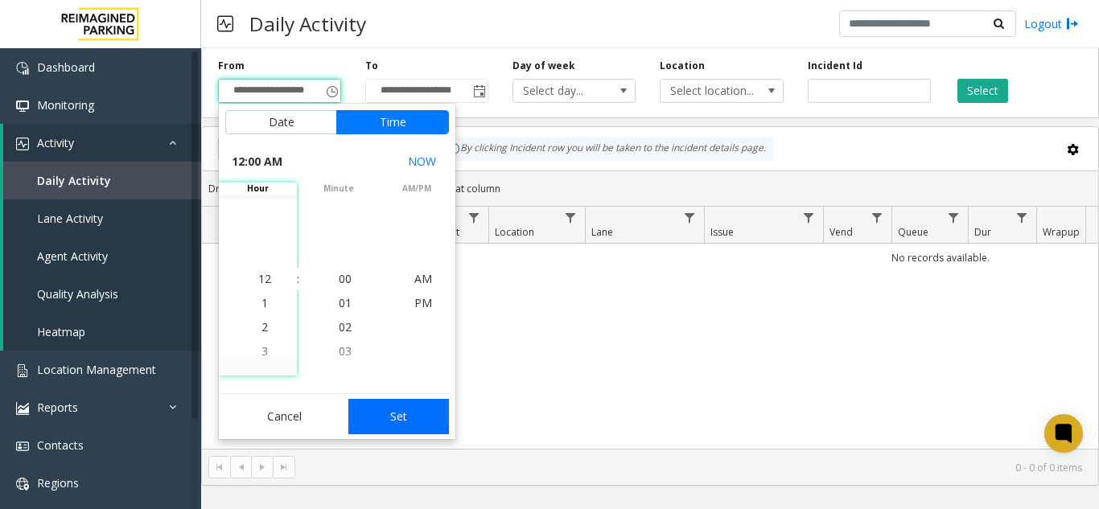
click at [410, 413] on button "Set" at bounding box center [398, 416] width 101 height 35
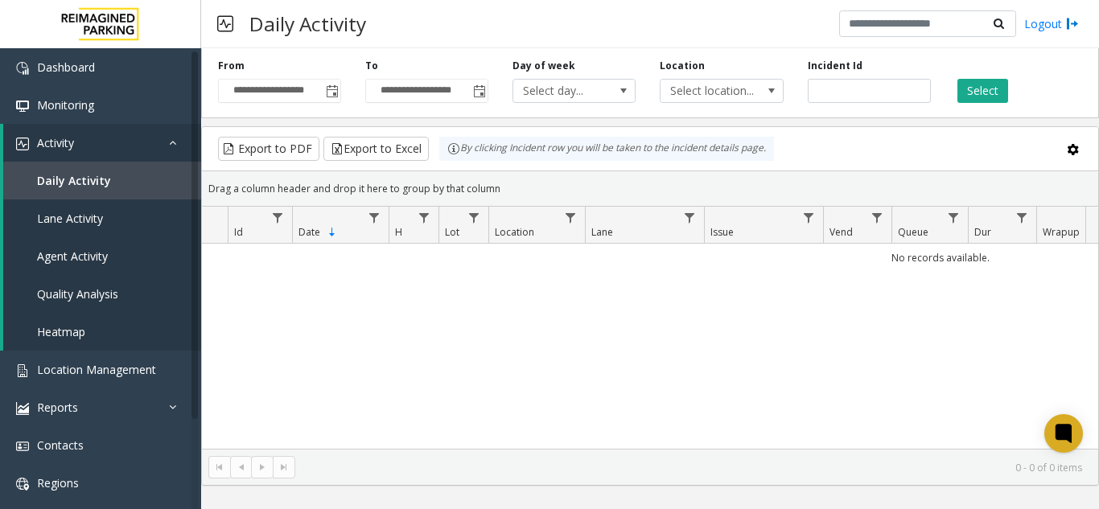
drag, startPoint x: 977, startPoint y: 98, endPoint x: 826, endPoint y: 439, distance: 373.0
click at [975, 104] on div "**********" at bounding box center [650, 80] width 898 height 76
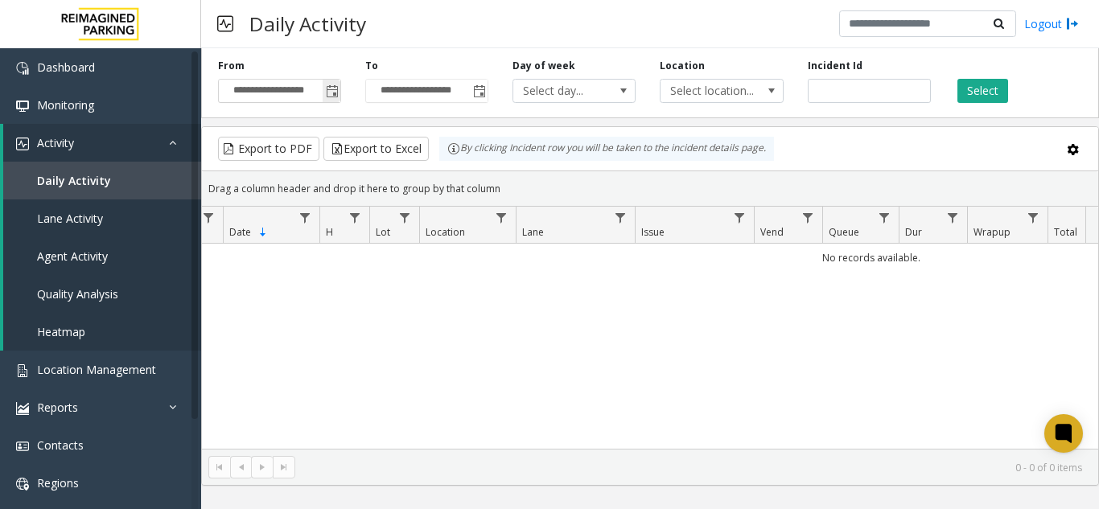
click at [332, 96] on span "Toggle popup" at bounding box center [332, 91] width 13 height 13
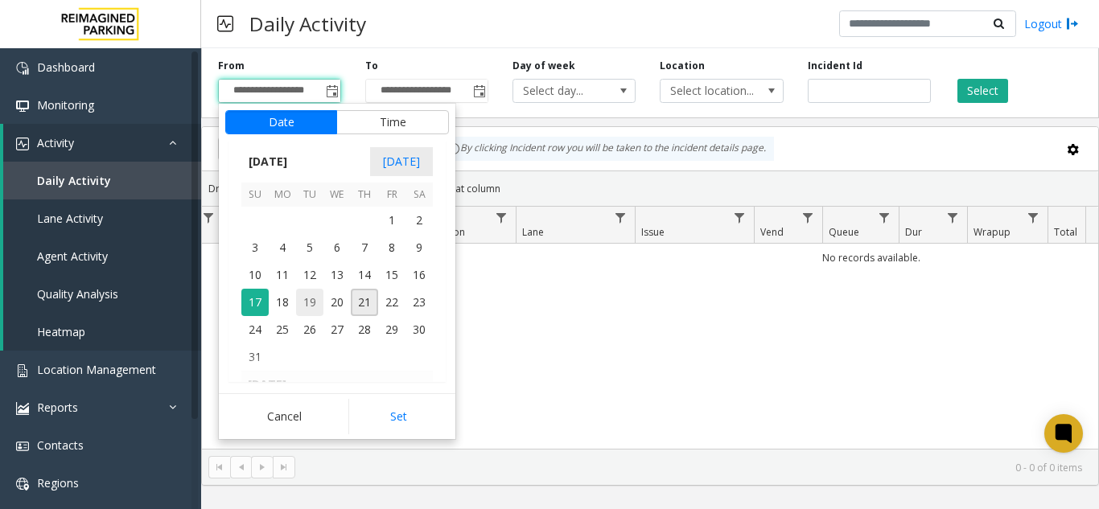
click at [300, 295] on span "19" at bounding box center [309, 302] width 27 height 27
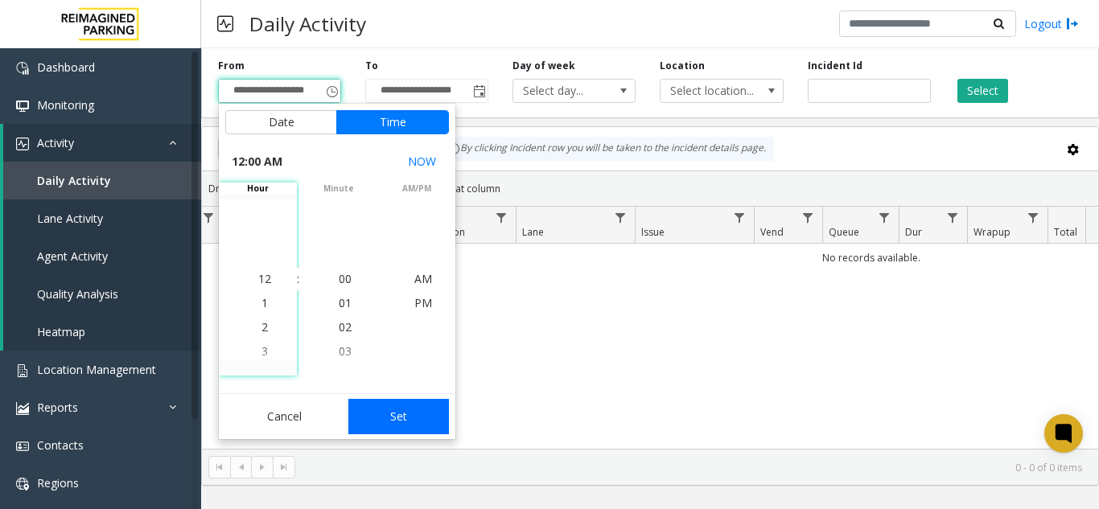
click at [392, 407] on button "Set" at bounding box center [398, 416] width 101 height 35
type input "**********"
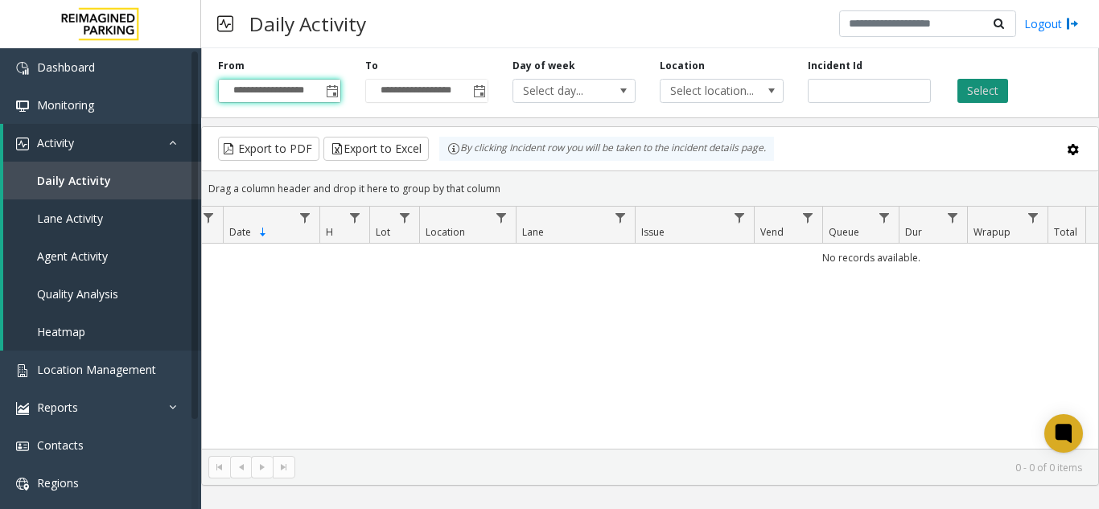
click at [992, 79] on button "Select" at bounding box center [982, 91] width 51 height 24
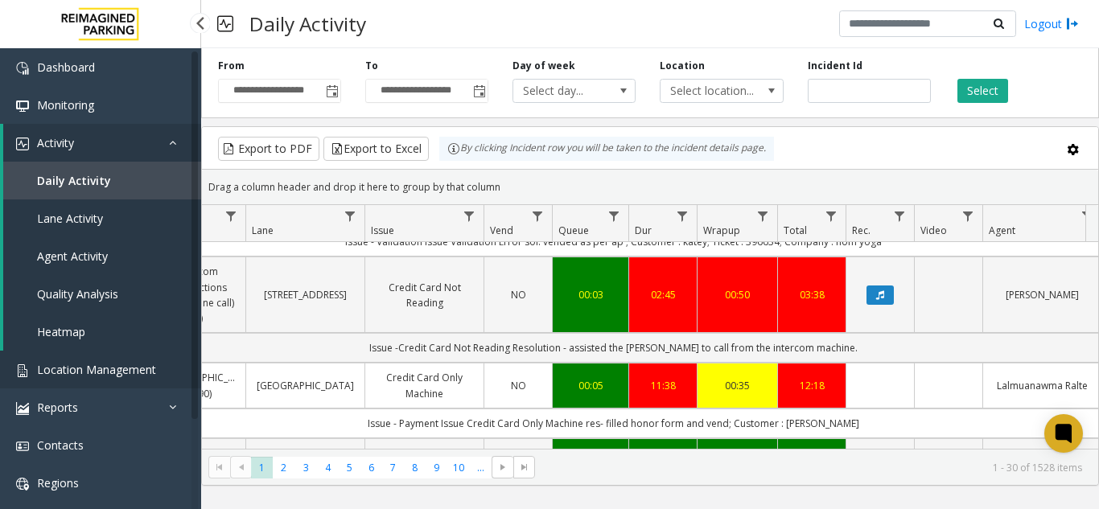
click at [160, 357] on link "Location Management" at bounding box center [100, 370] width 201 height 38
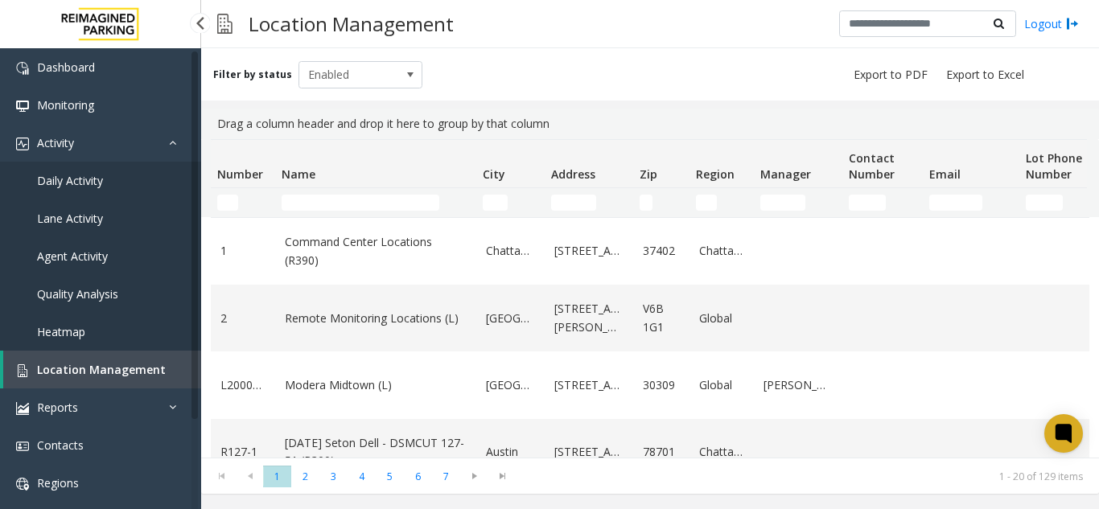
click at [125, 180] on link "Daily Activity" at bounding box center [100, 181] width 201 height 38
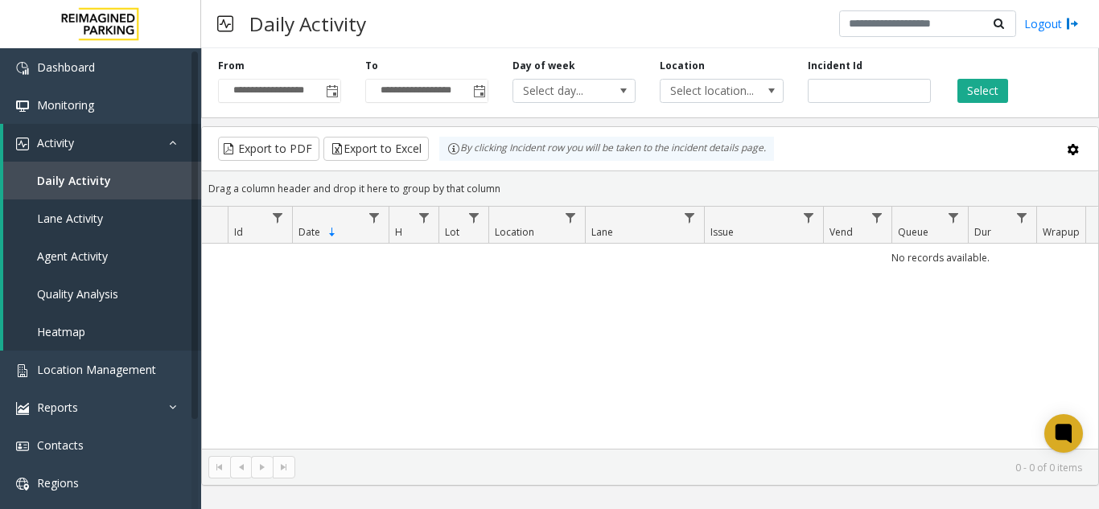
click at [329, 98] on span "Toggle popup" at bounding box center [332, 91] width 13 height 13
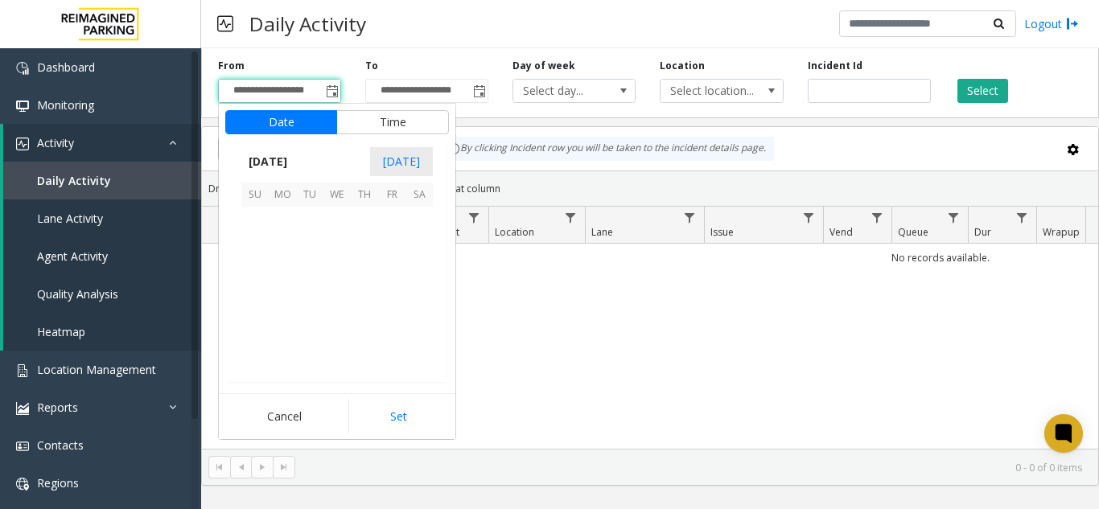
scroll to position [288462, 0]
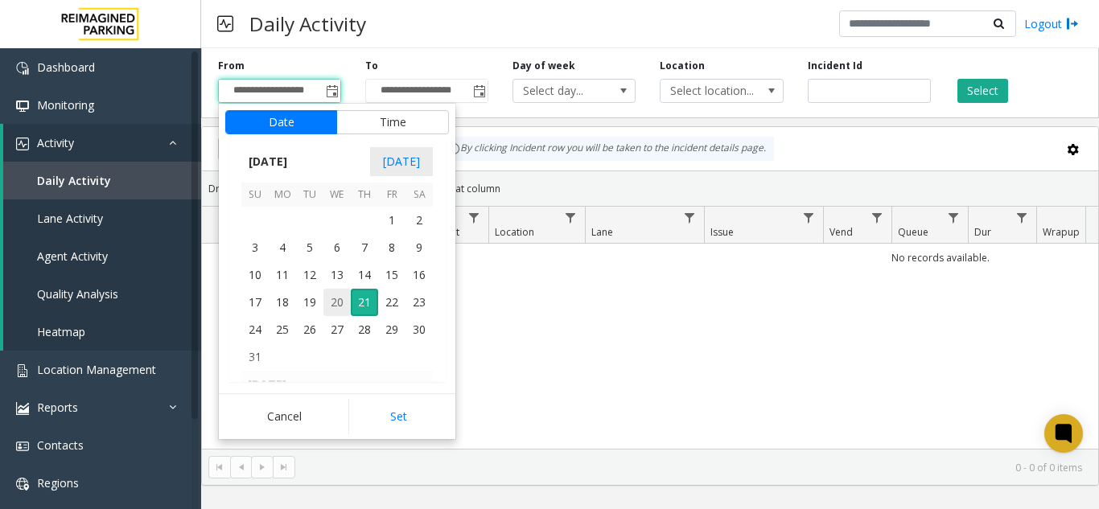
click at [335, 300] on span "20" at bounding box center [336, 302] width 27 height 27
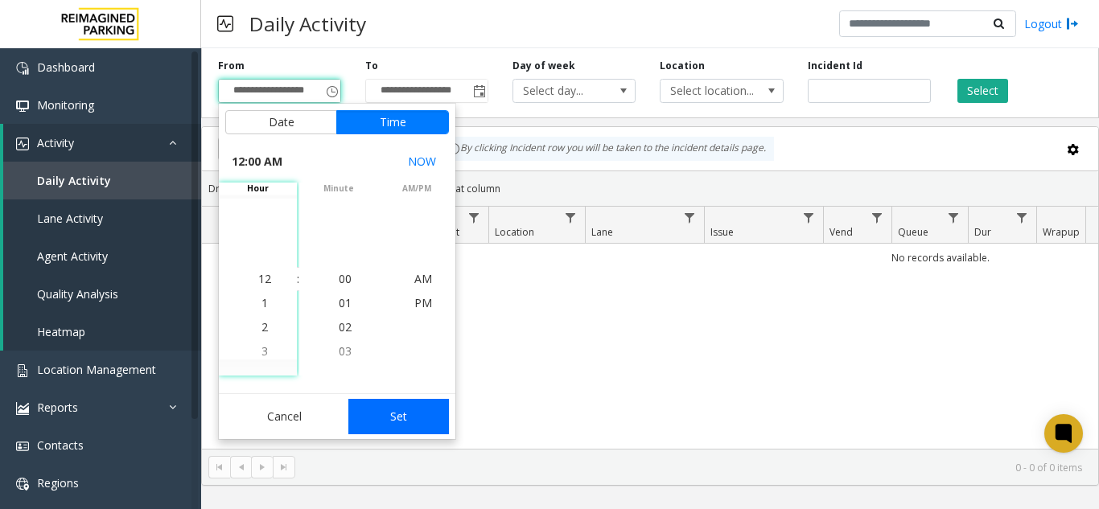
click at [395, 408] on button "Set" at bounding box center [398, 416] width 101 height 35
type input "**********"
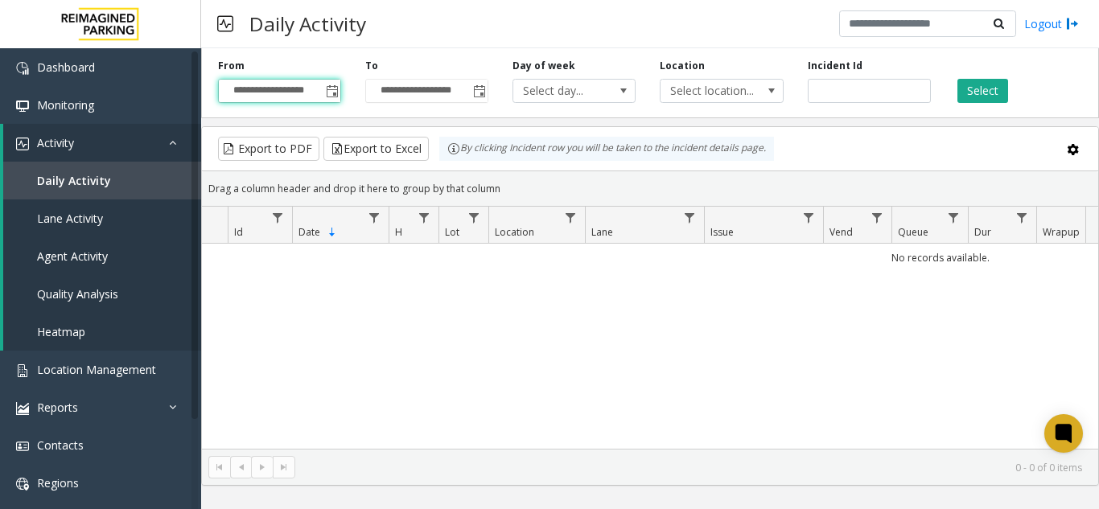
click at [1007, 80] on div "Select" at bounding box center [1016, 81] width 147 height 44
click at [988, 86] on button "Select" at bounding box center [982, 91] width 51 height 24
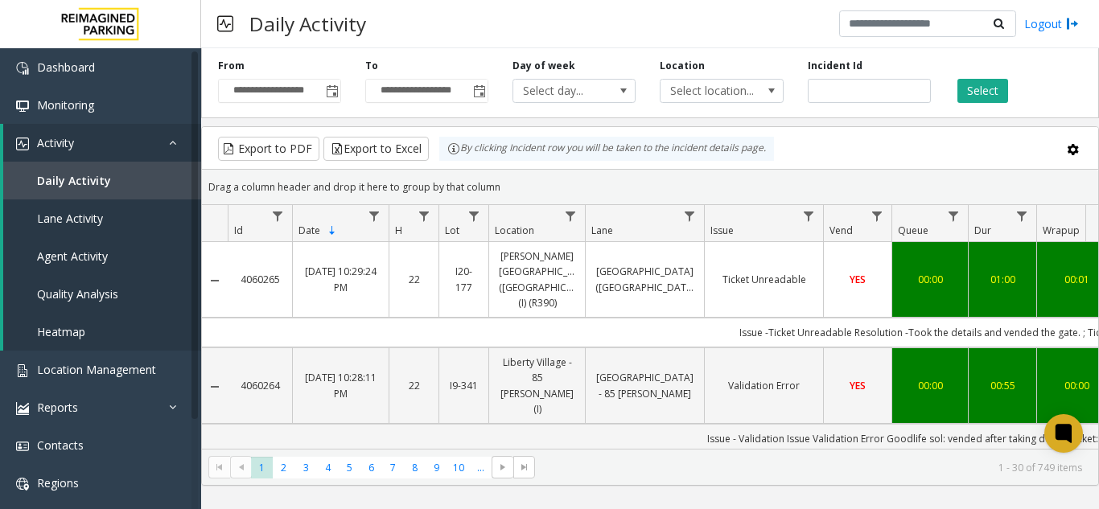
drag, startPoint x: 660, startPoint y: 449, endPoint x: 746, endPoint y: 449, distance: 85.3
click at [746, 449] on kendo-pager "* * * * * * * * * ** *** 1 2 3 4 5 6 7 8 9 10 ... 1 - 30 of 749 items" at bounding box center [650, 467] width 896 height 36
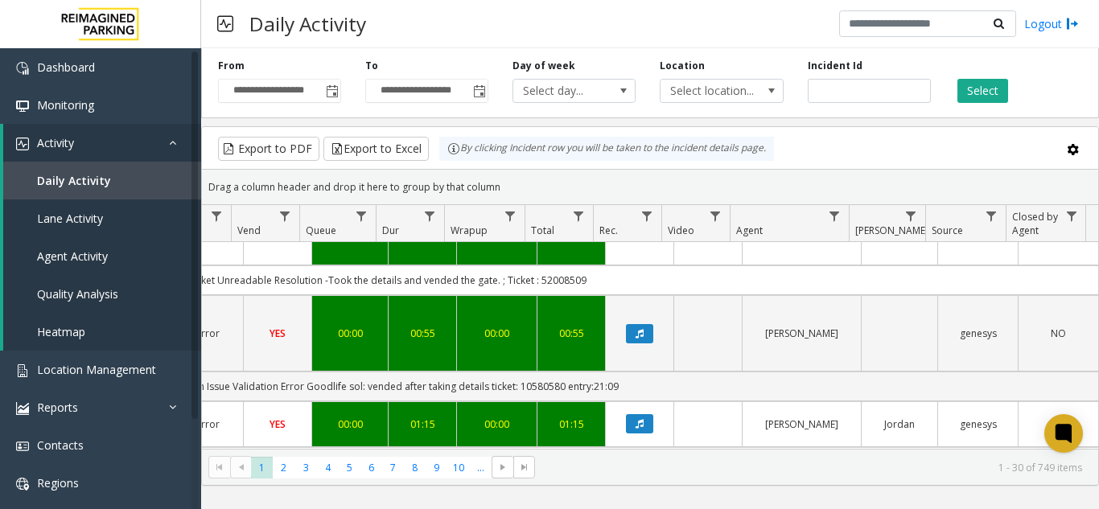
scroll to position [80, 592]
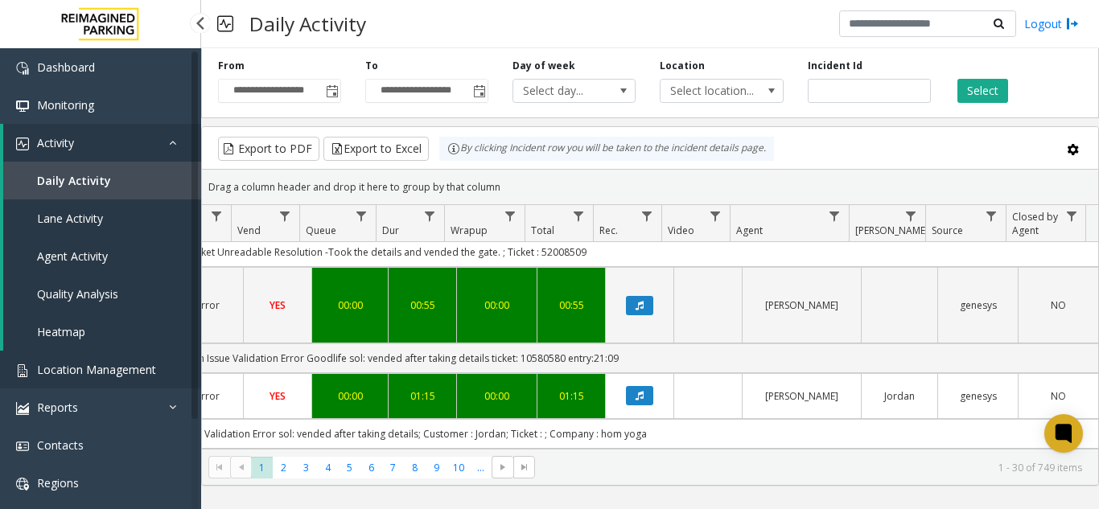
click at [179, 370] on link "Location Management" at bounding box center [100, 370] width 201 height 38
